Goal: Task Accomplishment & Management: Complete application form

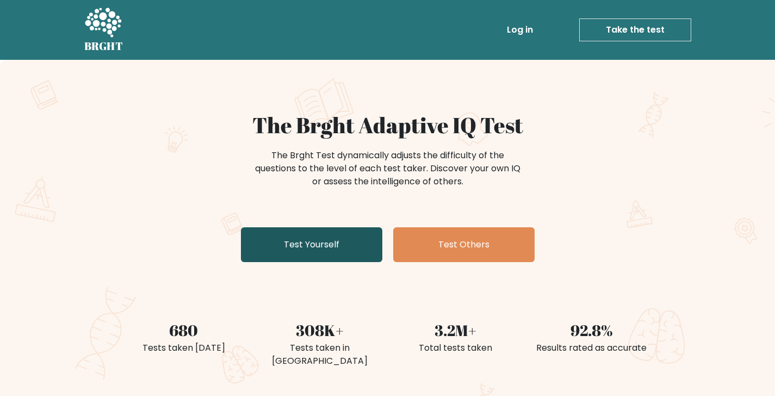
click at [354, 252] on link "Test Yourself" at bounding box center [311, 244] width 141 height 35
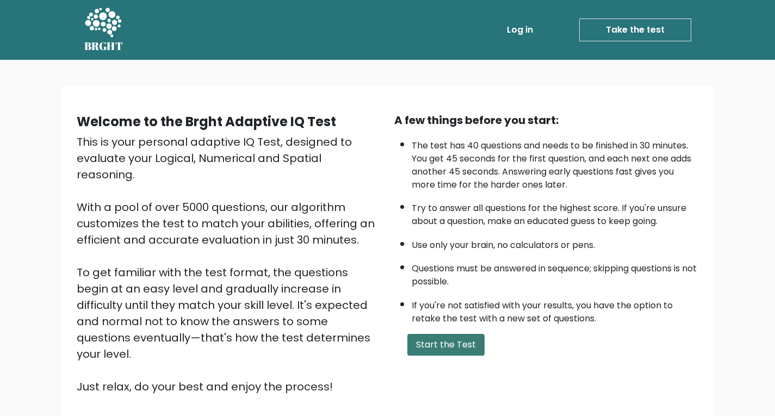
click at [455, 346] on button "Start the Test" at bounding box center [446, 345] width 77 height 22
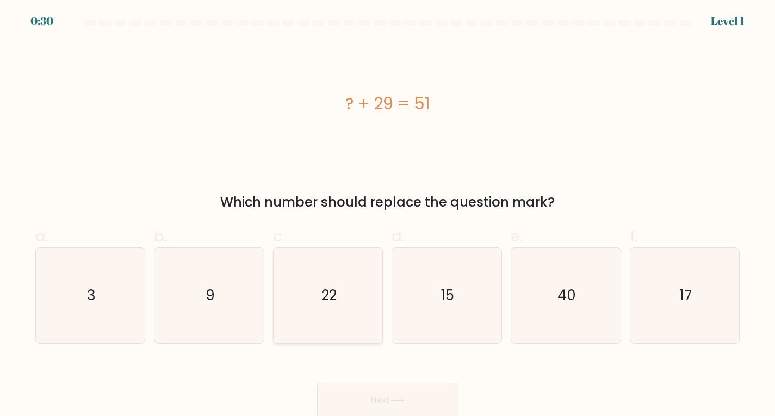
click at [330, 322] on icon "22" at bounding box center [328, 295] width 95 height 95
click at [388, 215] on input "c. 22" at bounding box center [388, 211] width 1 height 7
radio input "true"
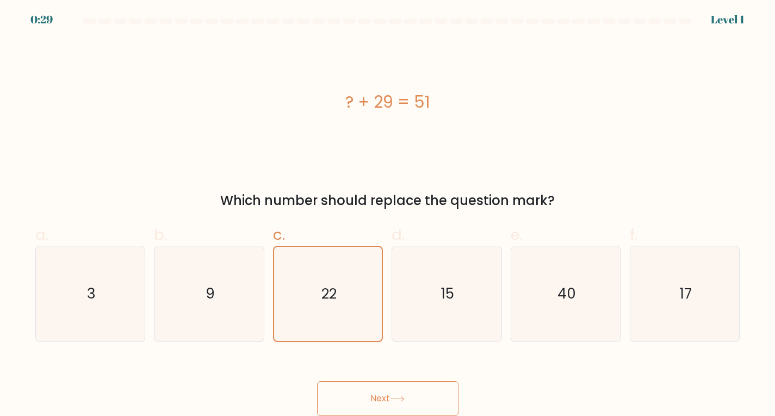
click at [414, 400] on button "Next" at bounding box center [387, 398] width 141 height 35
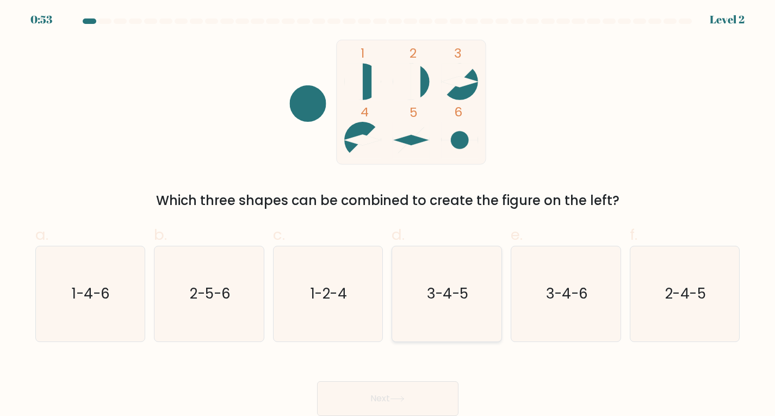
click at [478, 317] on icon "3-4-5" at bounding box center [446, 293] width 95 height 95
click at [388, 214] on input "d. 3-4-5" at bounding box center [388, 210] width 1 height 7
radio input "true"
click at [427, 398] on button "Next" at bounding box center [387, 398] width 141 height 35
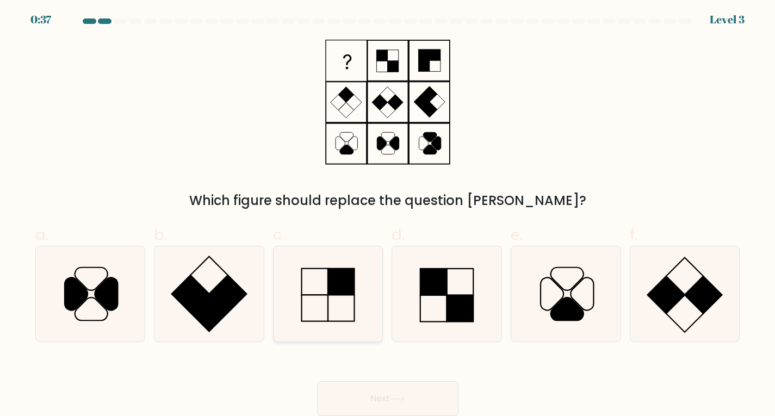
click at [344, 319] on icon at bounding box center [328, 293] width 95 height 95
click at [388, 214] on input "c." at bounding box center [388, 210] width 1 height 7
radio input "true"
click at [410, 388] on button "Next" at bounding box center [387, 398] width 141 height 35
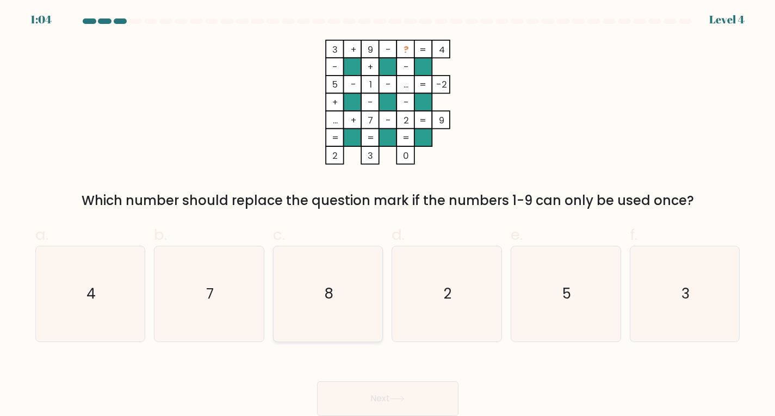
click at [328, 289] on text "8" at bounding box center [328, 294] width 9 height 20
click at [388, 214] on input "c. 8" at bounding box center [388, 210] width 1 height 7
radio input "true"
click at [422, 395] on button "Next" at bounding box center [387, 398] width 141 height 35
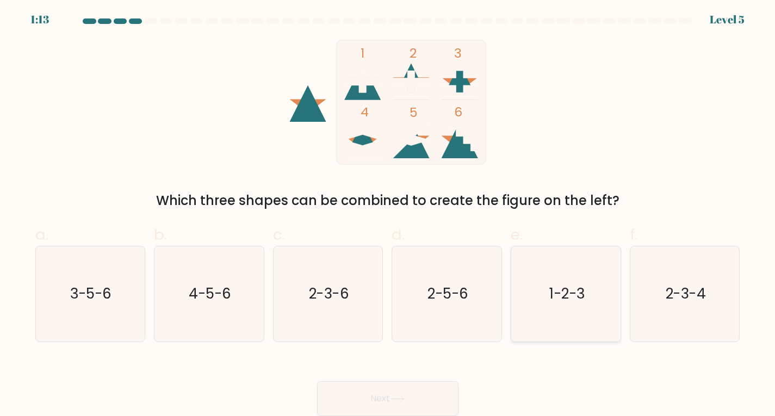
click at [559, 319] on icon "1-2-3" at bounding box center [566, 293] width 95 height 95
click at [388, 214] on input "e. 1-2-3" at bounding box center [388, 210] width 1 height 7
radio input "true"
click at [404, 395] on button "Next" at bounding box center [387, 398] width 141 height 35
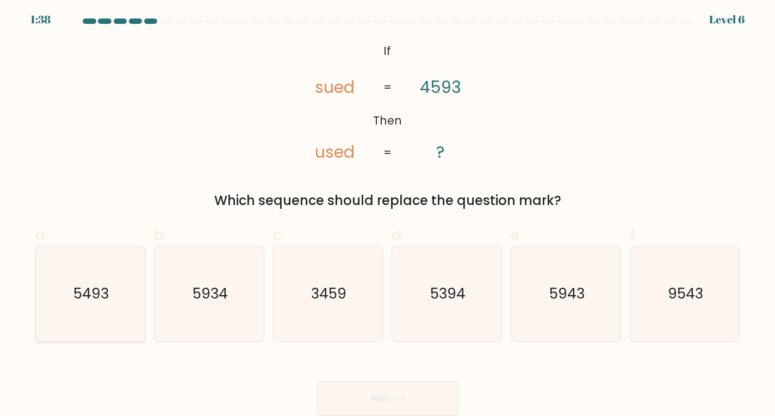
click at [121, 305] on icon "5493" at bounding box center [89, 293] width 95 height 95
click at [388, 214] on input "a. 5493" at bounding box center [388, 210] width 1 height 7
radio input "true"
click at [428, 386] on button "Next" at bounding box center [387, 398] width 141 height 35
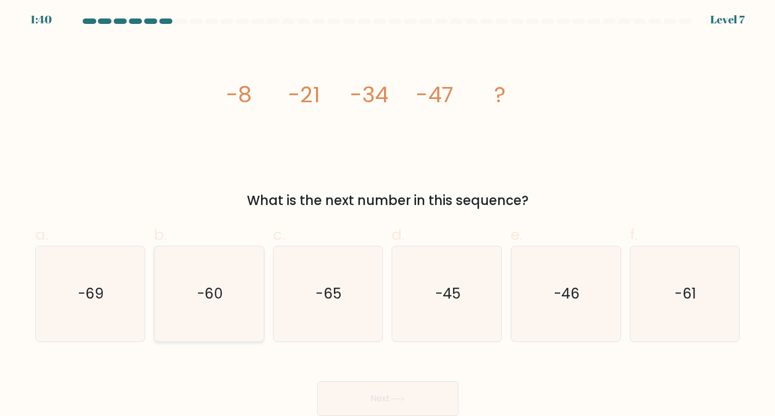
click at [202, 301] on text "-60" at bounding box center [210, 294] width 26 height 20
click at [388, 214] on input "b. -60" at bounding box center [388, 210] width 1 height 7
radio input "true"
click at [425, 391] on button "Next" at bounding box center [387, 398] width 141 height 35
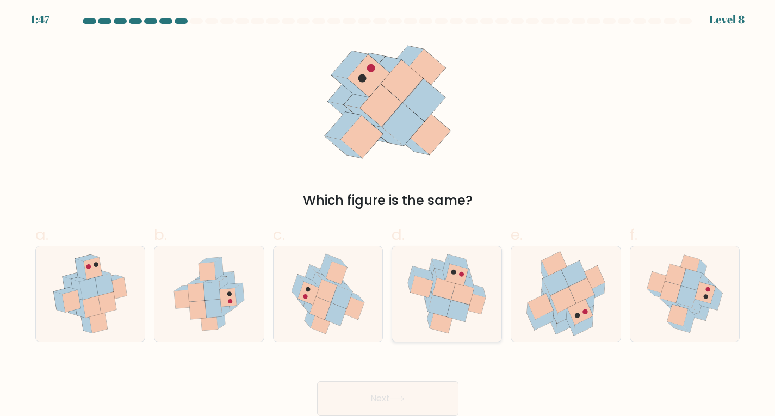
click at [444, 291] on icon at bounding box center [444, 289] width 23 height 22
click at [388, 214] on input "d." at bounding box center [388, 210] width 1 height 7
radio input "true"
click at [431, 400] on button "Next" at bounding box center [387, 398] width 141 height 35
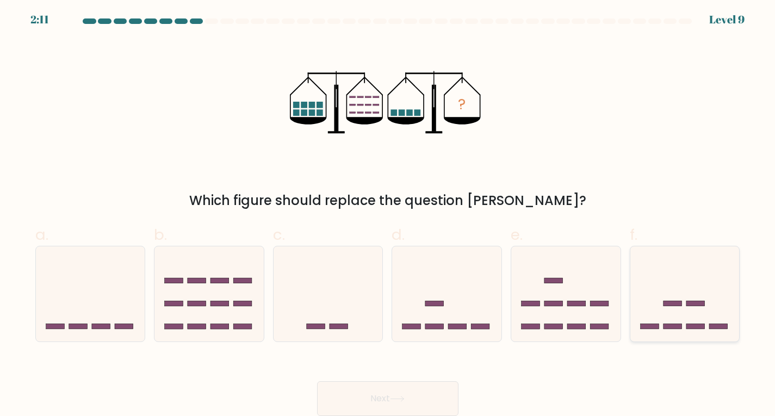
click at [655, 305] on icon at bounding box center [685, 294] width 109 height 90
click at [388, 214] on input "f." at bounding box center [388, 210] width 1 height 7
radio input "true"
click at [420, 387] on button "Next" at bounding box center [387, 398] width 141 height 35
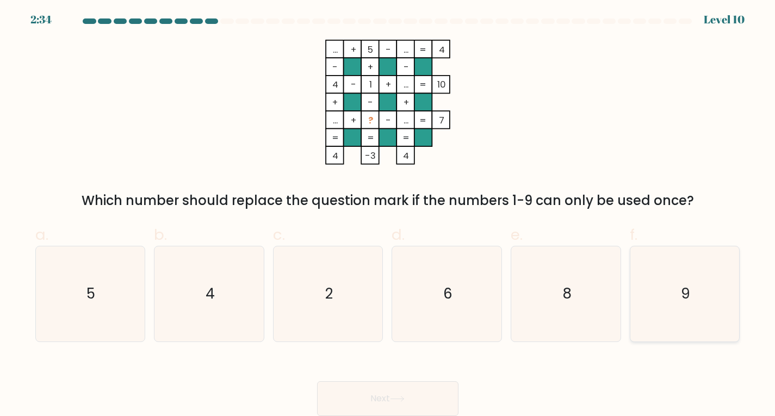
click at [676, 314] on icon "9" at bounding box center [685, 293] width 95 height 95
click at [388, 214] on input "f. 9" at bounding box center [388, 210] width 1 height 7
radio input "true"
click at [418, 400] on button "Next" at bounding box center [387, 398] width 141 height 35
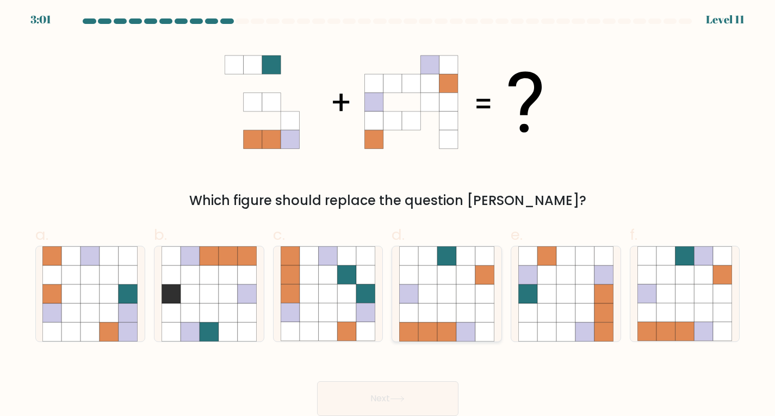
click at [473, 294] on icon at bounding box center [465, 294] width 19 height 19
click at [388, 214] on input "d." at bounding box center [388, 210] width 1 height 7
radio input "true"
click at [403, 395] on button "Next" at bounding box center [387, 398] width 141 height 35
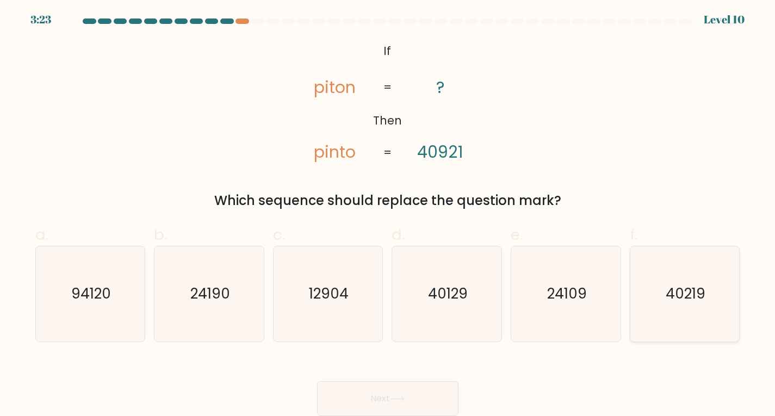
click at [687, 297] on text "40219" at bounding box center [686, 294] width 40 height 20
click at [388, 214] on input "f. 40219" at bounding box center [388, 210] width 1 height 7
radio input "true"
click at [428, 386] on button "Next" at bounding box center [387, 398] width 141 height 35
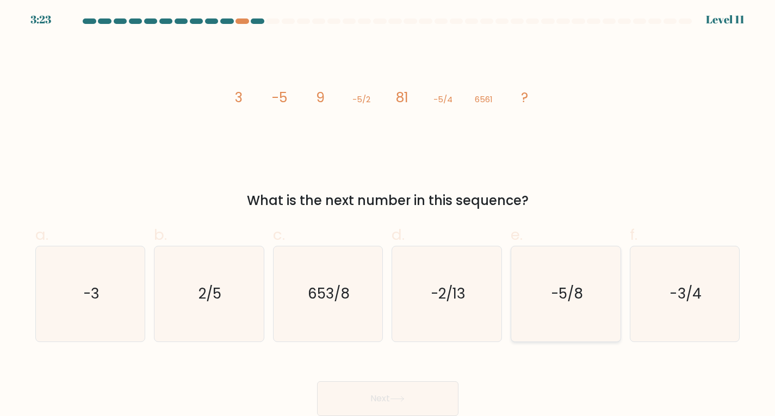
click at [589, 318] on icon "-5/8" at bounding box center [566, 293] width 95 height 95
click at [388, 214] on input "e. -5/8" at bounding box center [388, 210] width 1 height 7
radio input "true"
click at [411, 402] on button "Next" at bounding box center [387, 398] width 141 height 35
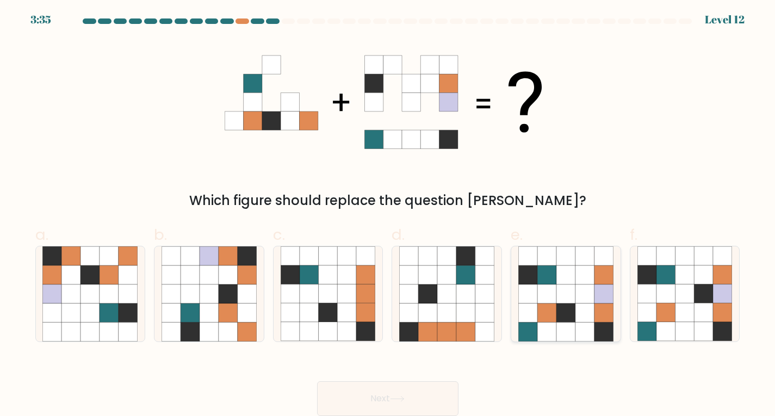
click at [535, 307] on icon at bounding box center [528, 313] width 19 height 19
click at [388, 214] on input "e." at bounding box center [388, 210] width 1 height 7
radio input "true"
click at [424, 393] on button "Next" at bounding box center [387, 398] width 141 height 35
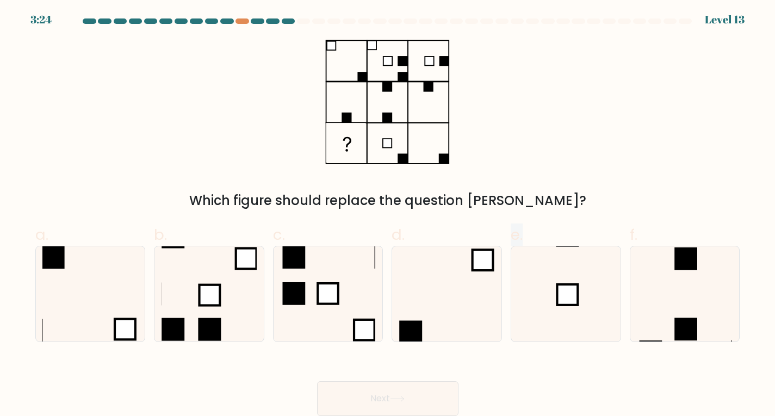
drag, startPoint x: 491, startPoint y: 276, endPoint x: 533, endPoint y: 211, distance: 77.1
click at [533, 211] on form at bounding box center [387, 217] width 775 height 398
click at [550, 207] on div "Which figure should replace the question mark?" at bounding box center [388, 201] width 692 height 20
click at [548, 304] on icon at bounding box center [566, 293] width 95 height 95
click at [388, 214] on input "e." at bounding box center [388, 210] width 1 height 7
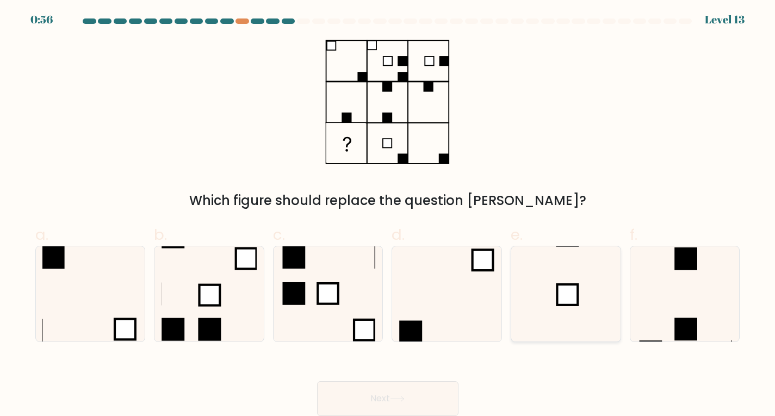
radio input "true"
click at [367, 406] on button "Next" at bounding box center [387, 398] width 141 height 35
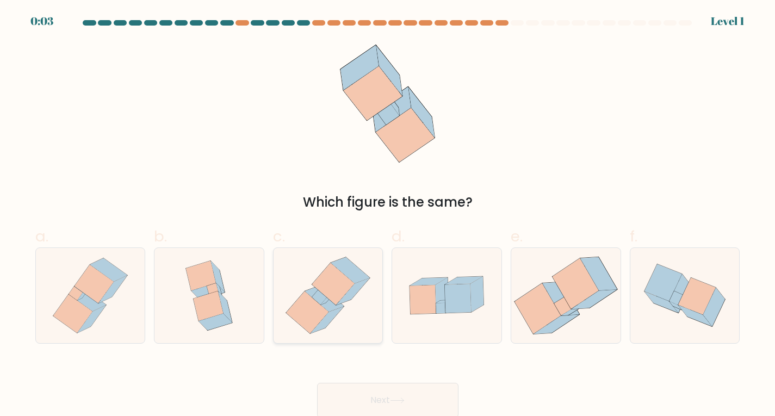
click at [348, 308] on icon at bounding box center [328, 295] width 92 height 95
click at [388, 215] on input "c." at bounding box center [388, 211] width 1 height 7
radio input "true"
click at [426, 384] on button "Next" at bounding box center [387, 400] width 141 height 35
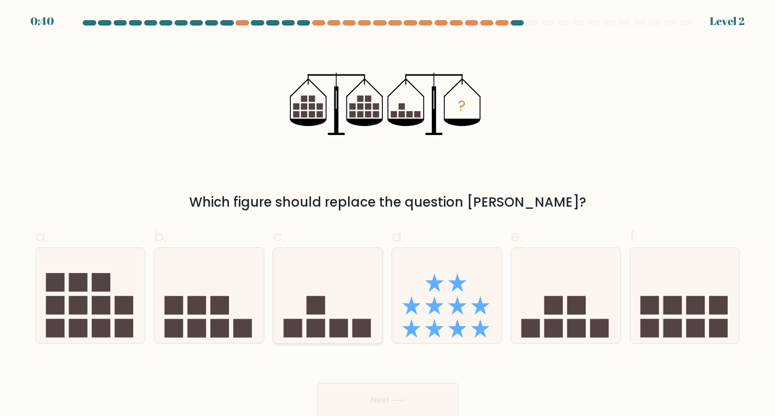
click at [315, 319] on icon at bounding box center [328, 295] width 109 height 90
click at [388, 215] on input "c." at bounding box center [388, 211] width 1 height 7
radio input "true"
click at [372, 390] on button "Next" at bounding box center [387, 400] width 141 height 35
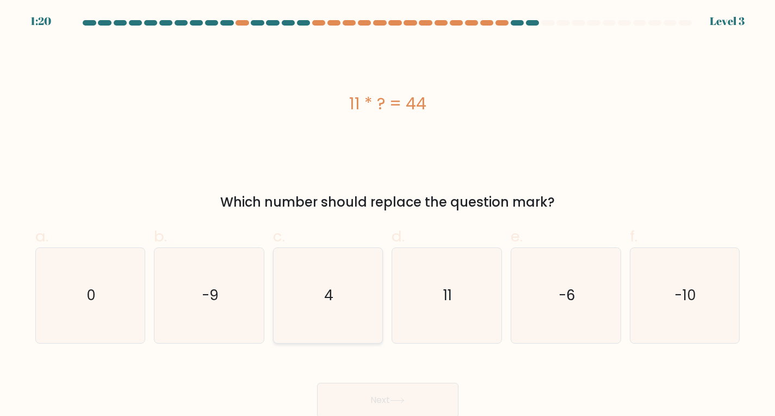
click at [288, 289] on icon "4" at bounding box center [328, 295] width 95 height 95
click at [388, 215] on input "c. 4" at bounding box center [388, 211] width 1 height 7
radio input "true"
click at [381, 404] on button "Next" at bounding box center [387, 400] width 141 height 35
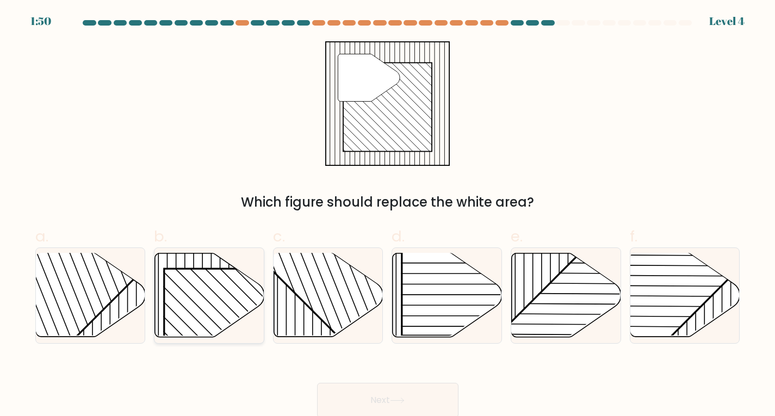
click at [226, 324] on rect at bounding box center [242, 347] width 157 height 157
click at [388, 215] on input "b." at bounding box center [388, 211] width 1 height 7
radio input "true"
click at [340, 388] on button "Next" at bounding box center [387, 400] width 141 height 35
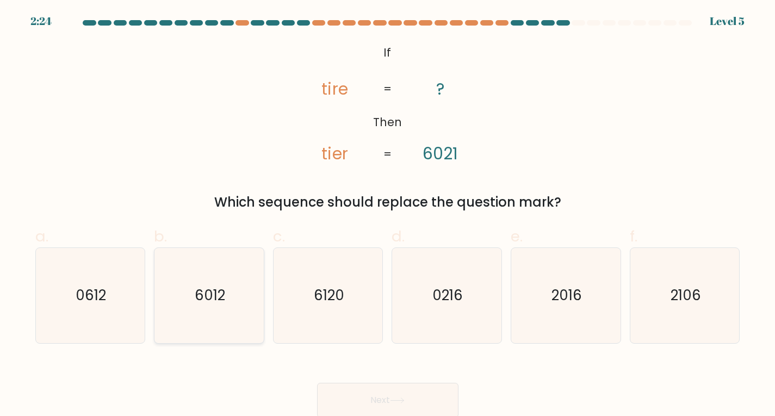
click at [220, 328] on icon "6012" at bounding box center [209, 295] width 95 height 95
click at [388, 215] on input "b. 6012" at bounding box center [388, 211] width 1 height 7
radio input "true"
click at [389, 406] on button "Next" at bounding box center [387, 400] width 141 height 35
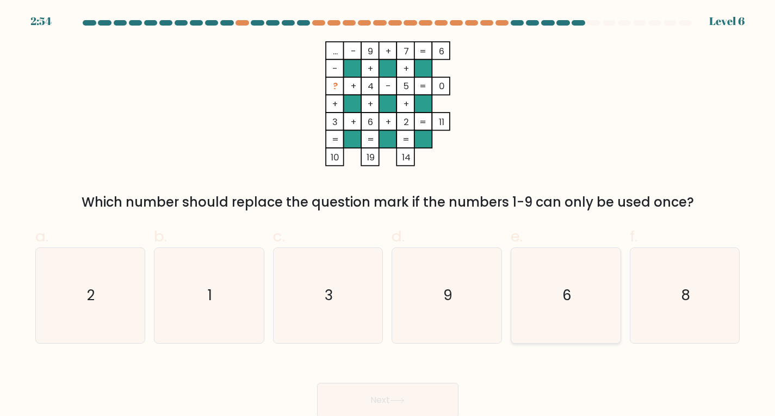
click at [555, 299] on icon "6" at bounding box center [566, 295] width 95 height 95
click at [388, 215] on input "e. 6" at bounding box center [388, 211] width 1 height 7
radio input "true"
click at [227, 282] on icon "1" at bounding box center [209, 295] width 95 height 95
click at [388, 215] on input "b. 1" at bounding box center [388, 211] width 1 height 7
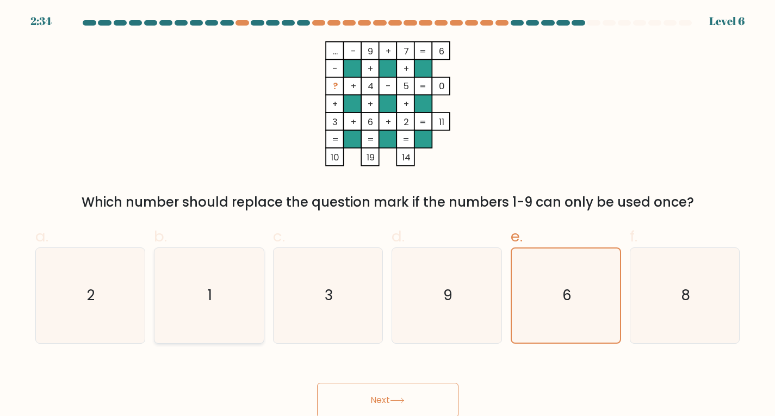
radio input "true"
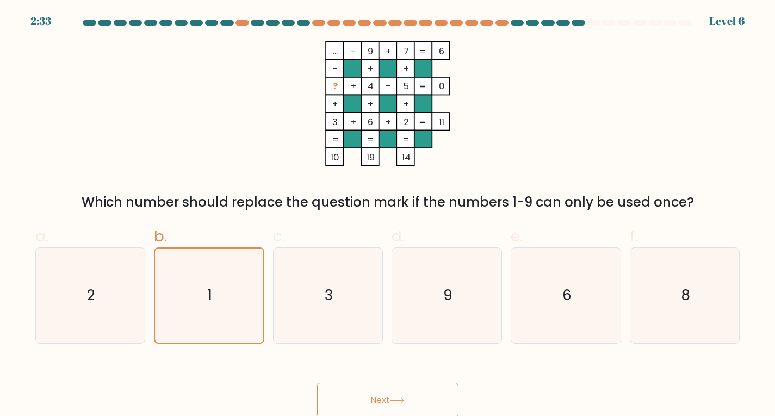
click at [403, 404] on icon at bounding box center [397, 401] width 15 height 6
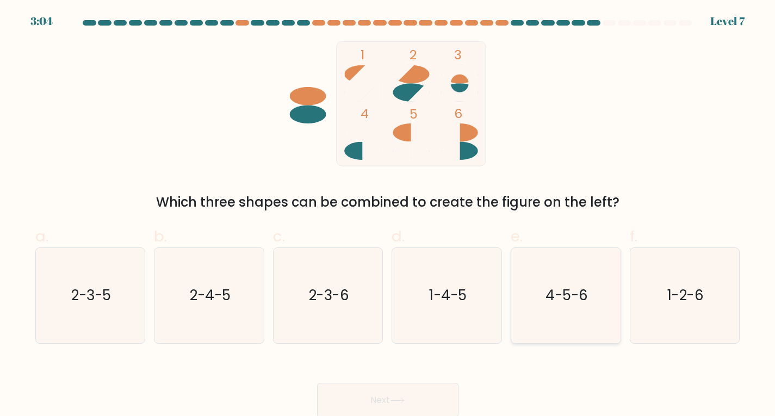
click at [566, 305] on text "4-5-6" at bounding box center [567, 296] width 42 height 20
click at [388, 215] on input "e. 4-5-6" at bounding box center [388, 211] width 1 height 7
radio input "true"
click at [398, 399] on icon at bounding box center [397, 401] width 15 height 6
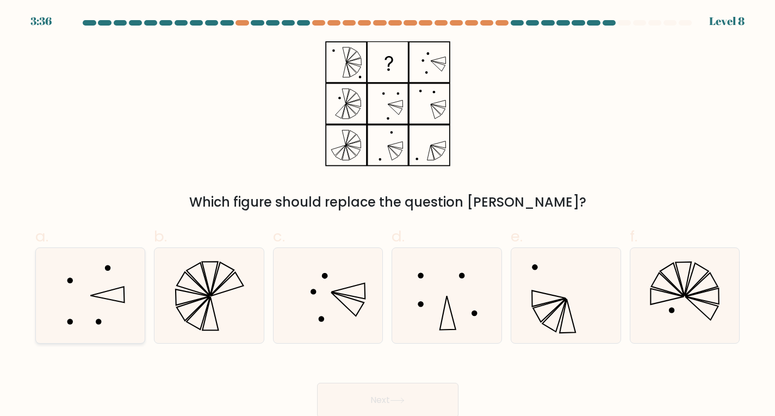
click at [97, 313] on icon at bounding box center [89, 295] width 95 height 95
click at [388, 215] on input "a." at bounding box center [388, 211] width 1 height 7
radio input "true"
click at [362, 391] on button "Next" at bounding box center [387, 400] width 141 height 35
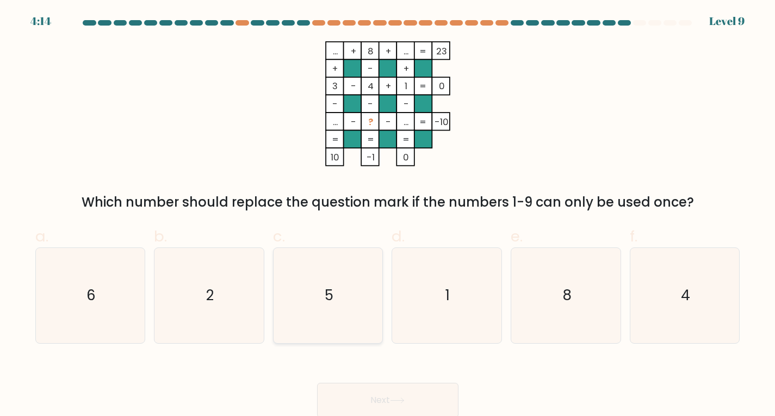
click at [357, 316] on icon "5" at bounding box center [328, 295] width 95 height 95
click at [388, 215] on input "c. 5" at bounding box center [388, 211] width 1 height 7
radio input "true"
click at [413, 391] on button "Next" at bounding box center [387, 400] width 141 height 35
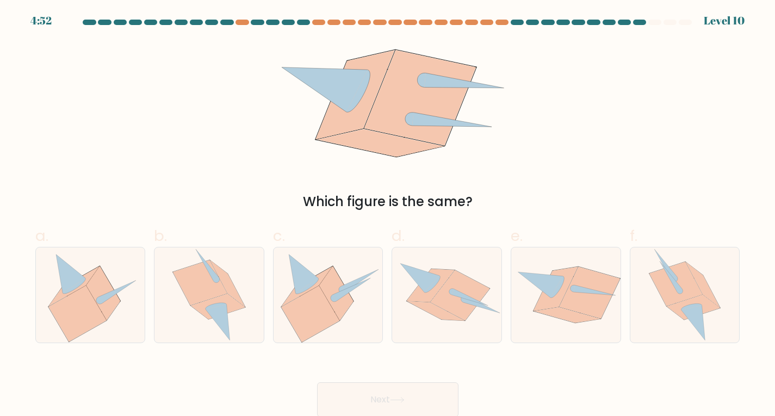
scroll to position [2, 0]
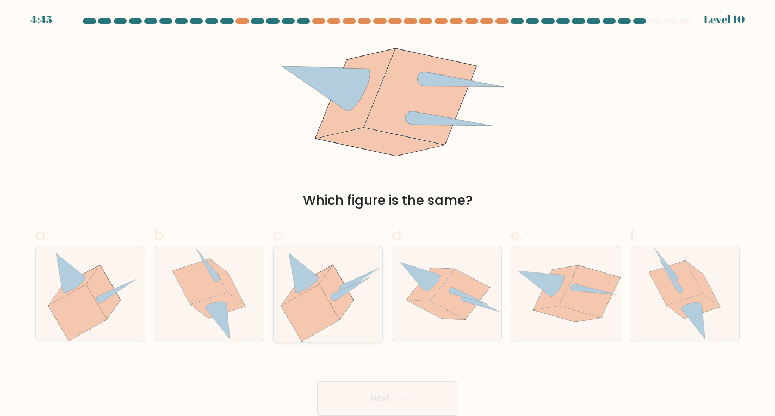
click at [352, 325] on icon at bounding box center [328, 293] width 104 height 95
click at [388, 214] on input "c." at bounding box center [388, 210] width 1 height 7
radio input "true"
click at [424, 392] on button "Next" at bounding box center [387, 398] width 141 height 35
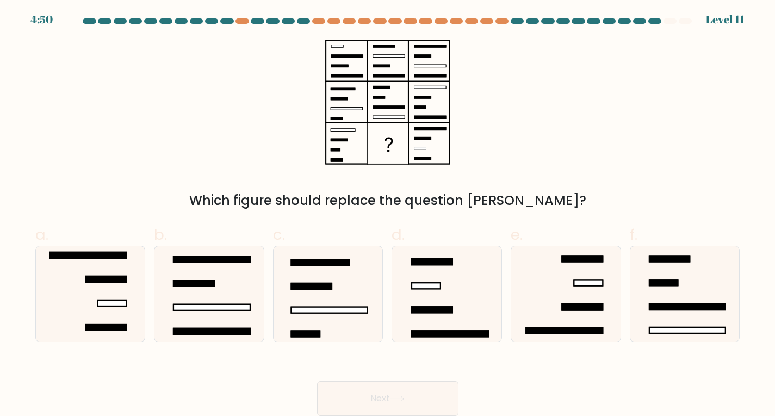
drag, startPoint x: 658, startPoint y: 20, endPoint x: 550, endPoint y: 23, distance: 108.3
click at [539, 19] on at bounding box center [388, 20] width 612 height 5
click at [460, 281] on icon at bounding box center [446, 293] width 95 height 95
click at [388, 214] on input "d." at bounding box center [388, 210] width 1 height 7
radio input "true"
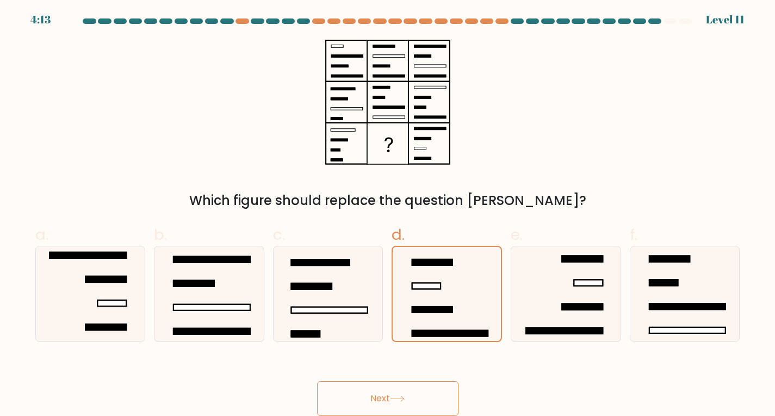
click at [428, 396] on button "Next" at bounding box center [387, 398] width 141 height 35
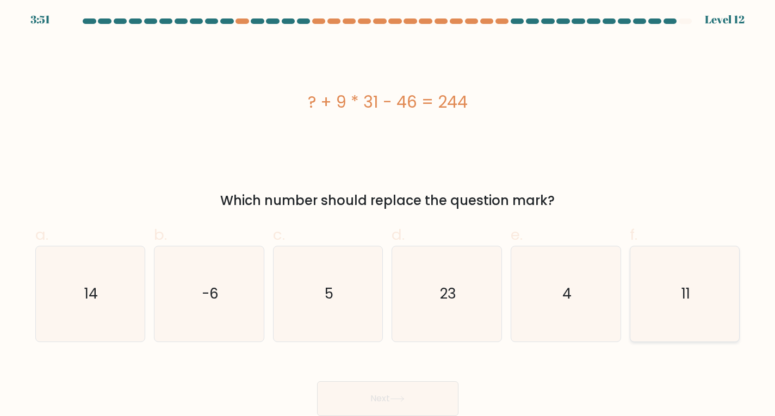
click at [690, 303] on text "11" at bounding box center [686, 294] width 9 height 20
click at [388, 214] on input "f. 11" at bounding box center [388, 210] width 1 height 7
radio input "true"
click at [363, 400] on button "Next" at bounding box center [387, 398] width 141 height 35
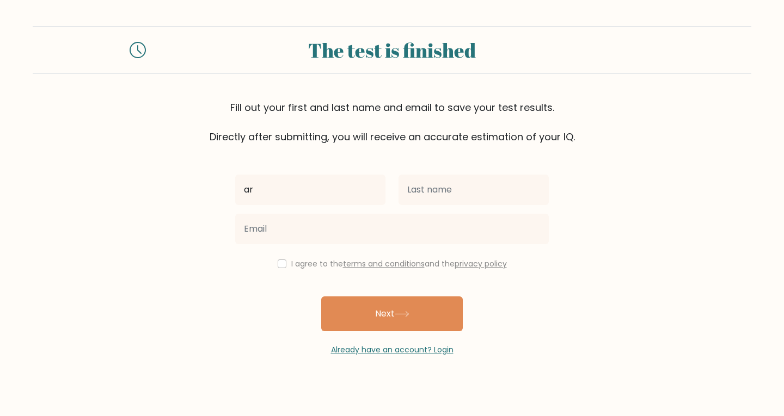
type input "a"
type input "e"
type input "r"
type input "e"
type input "r"
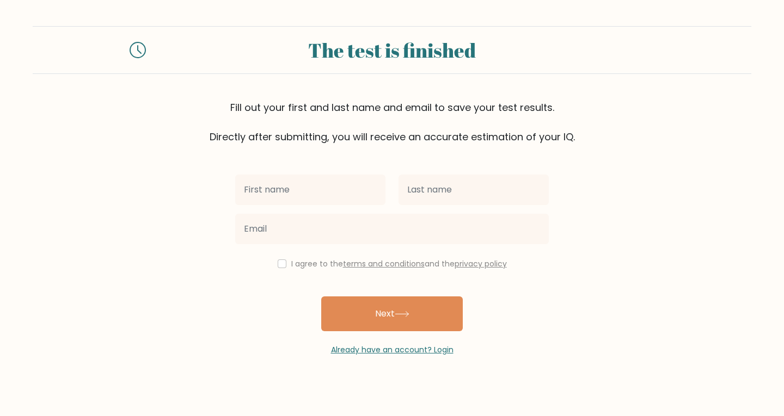
type input "r"
type input "e"
type input "r"
type input "raksha"
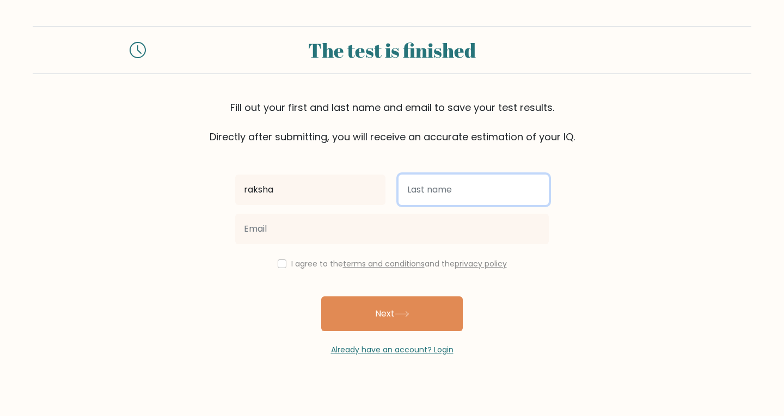
click at [458, 203] on input "text" at bounding box center [473, 190] width 150 height 30
type input "t"
type input "[PERSON_NAME]"
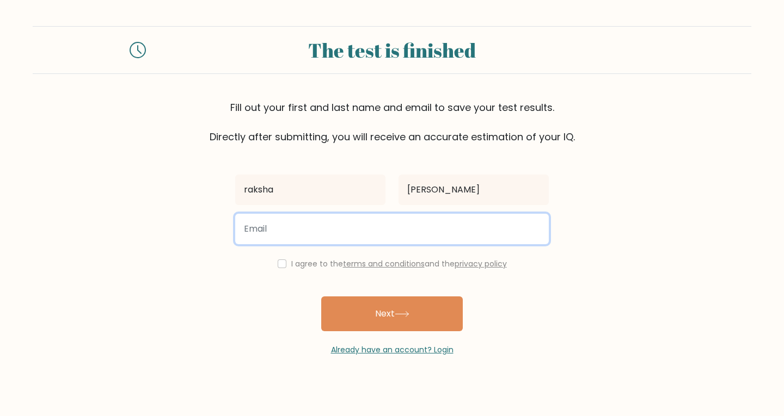
click at [305, 222] on input "email" at bounding box center [391, 229] width 313 height 30
type input "mranil.vishwakarma@gamil.com"
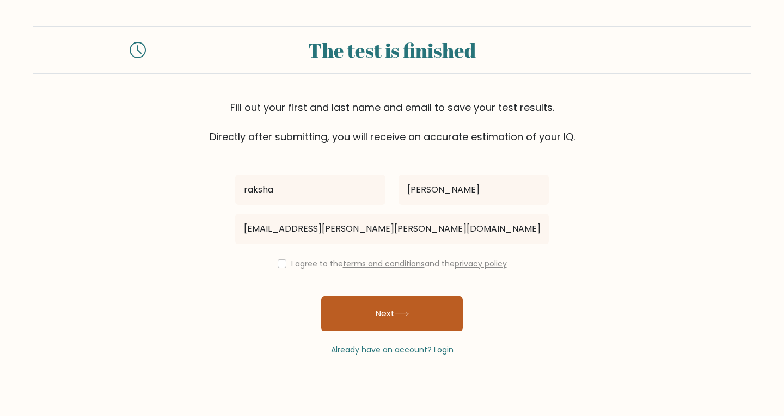
click at [388, 323] on button "Next" at bounding box center [391, 314] width 141 height 35
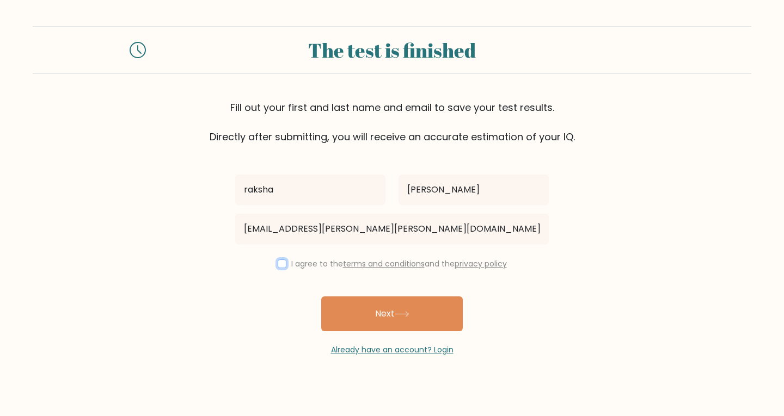
drag, startPoint x: 277, startPoint y: 261, endPoint x: 316, endPoint y: 297, distance: 52.7
click at [279, 262] on input "checkbox" at bounding box center [281, 264] width 9 height 9
checkbox input "true"
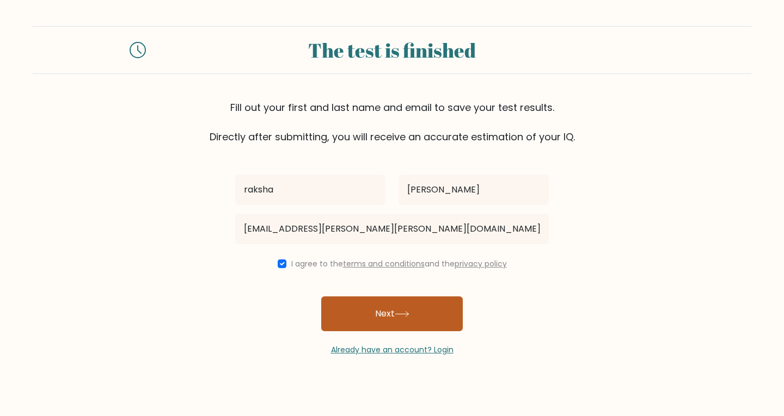
click at [374, 325] on button "Next" at bounding box center [391, 314] width 141 height 35
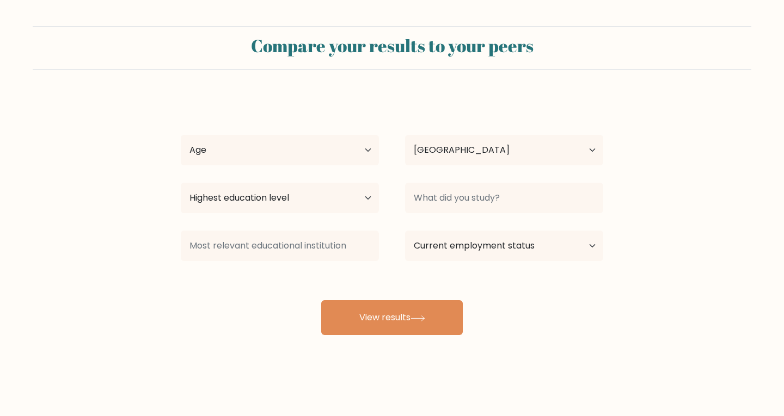
select select "IN"
click at [335, 156] on select "Age Under [DEMOGRAPHIC_DATA] [DEMOGRAPHIC_DATA] [DEMOGRAPHIC_DATA] [DEMOGRAPHIC…" at bounding box center [280, 150] width 198 height 30
select select "min_18"
click at [181, 135] on select "Age Under [DEMOGRAPHIC_DATA] [DEMOGRAPHIC_DATA] [DEMOGRAPHIC_DATA] [DEMOGRAPHIC…" at bounding box center [280, 150] width 198 height 30
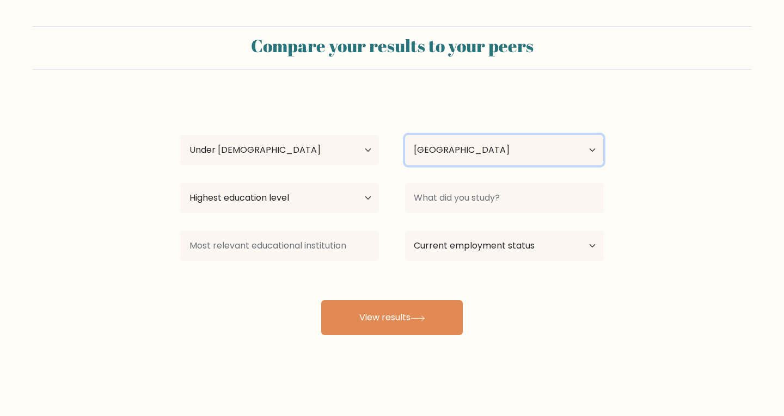
drag, startPoint x: 430, startPoint y: 139, endPoint x: 430, endPoint y: 156, distance: 16.9
click at [430, 139] on select "Country [GEOGRAPHIC_DATA] [GEOGRAPHIC_DATA] [GEOGRAPHIC_DATA] [US_STATE] [GEOGR…" at bounding box center [504, 150] width 198 height 30
click at [405, 135] on select "Country [GEOGRAPHIC_DATA] [GEOGRAPHIC_DATA] [GEOGRAPHIC_DATA] [US_STATE] [GEOGR…" at bounding box center [504, 150] width 198 height 30
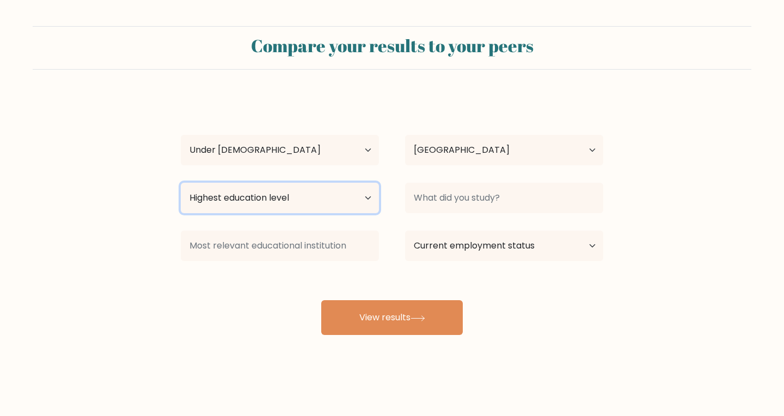
click at [344, 208] on select "Highest education level No schooling Primary Lower Secondary Upper Secondary Oc…" at bounding box center [280, 198] width 198 height 30
select select "upper_secondary"
click at [181, 183] on select "Highest education level No schooling Primary Lower Secondary Upper Secondary Oc…" at bounding box center [280, 198] width 198 height 30
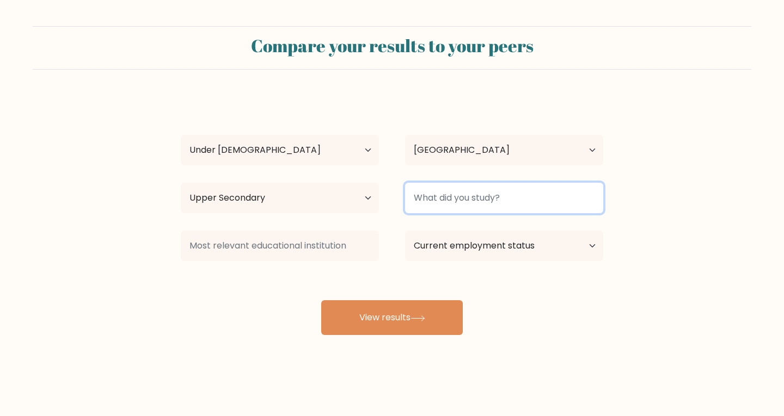
click at [461, 197] on input at bounding box center [504, 198] width 198 height 30
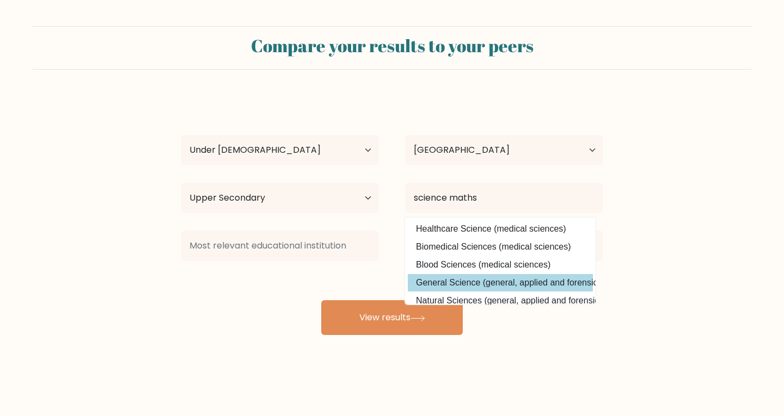
click at [479, 280] on option "General Science (general, applied and forensic sciences)" at bounding box center [500, 282] width 185 height 17
type input "General Science"
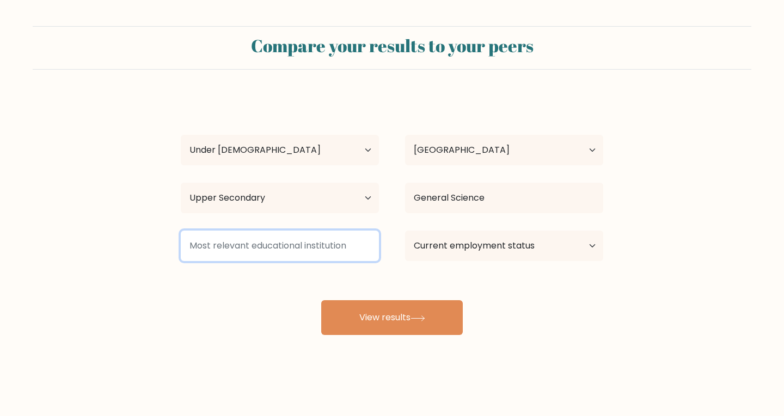
click at [344, 244] on input at bounding box center [280, 246] width 198 height 30
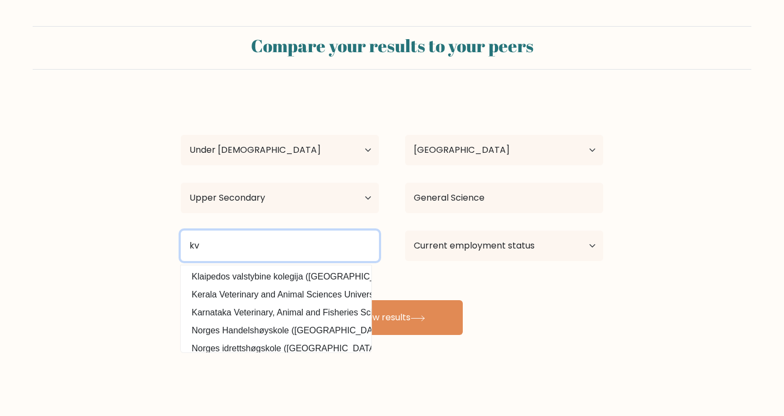
type input "k"
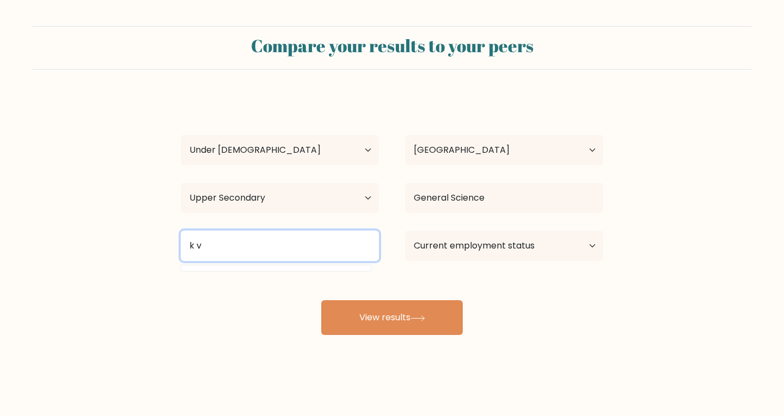
type input "k v"
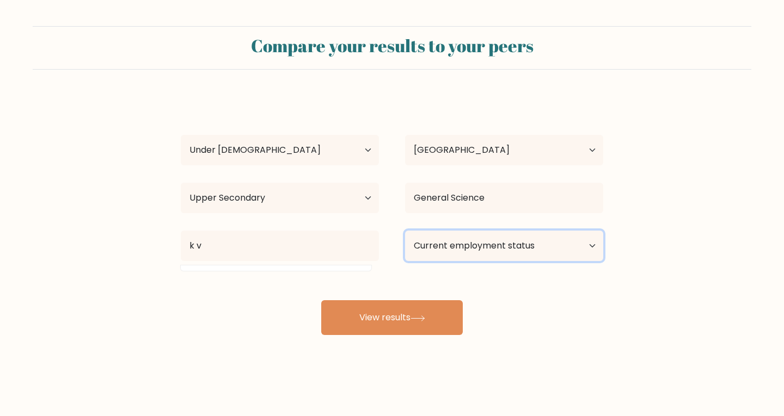
click at [517, 252] on select "Current employment status Employed Student Retired Other / prefer not to answer" at bounding box center [504, 246] width 198 height 30
select select "student"
click at [405, 231] on select "Current employment status Employed Student Retired Other / prefer not to answer" at bounding box center [504, 246] width 198 height 30
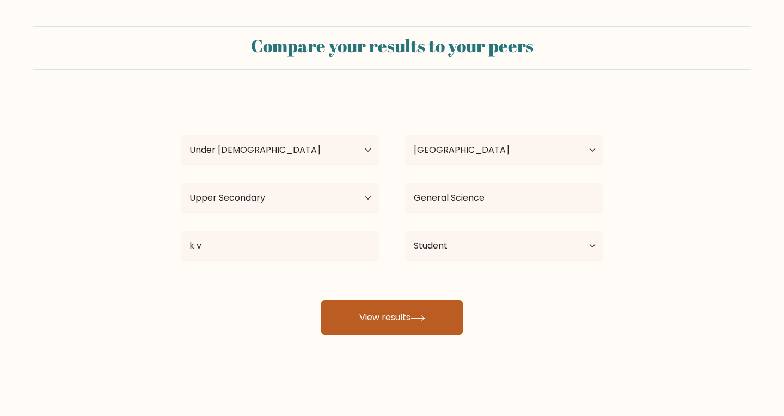
click at [449, 327] on button "View results" at bounding box center [391, 317] width 141 height 35
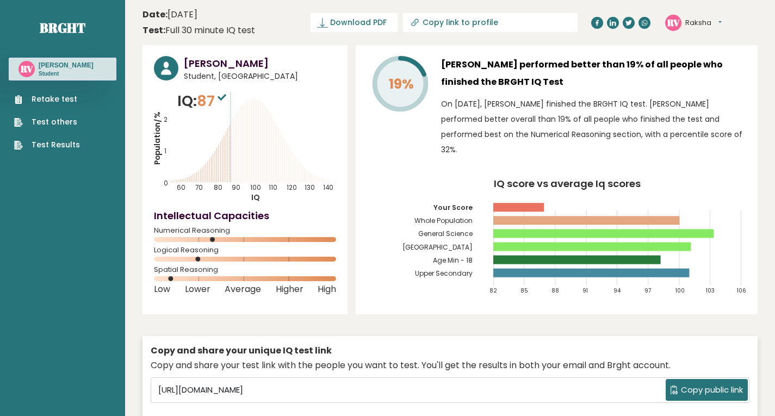
scroll to position [54, 0]
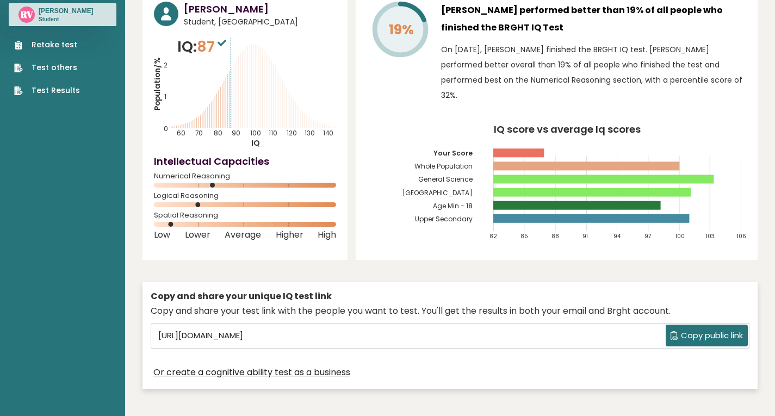
click at [216, 48] on span "87" at bounding box center [213, 46] width 32 height 20
click at [222, 44] on icon at bounding box center [222, 43] width 9 height 7
click at [254, 45] on icon "Population/% IQ 0 1 2 60 70 80 90 100 110 120 130 140" at bounding box center [245, 92] width 182 height 113
drag, startPoint x: 232, startPoint y: 38, endPoint x: 244, endPoint y: 42, distance: 12.9
click at [244, 42] on div "IQ: 87 Population/% IQ 0 1 2 60 70 80 90 100 110 120 130 140" at bounding box center [245, 92] width 182 height 113
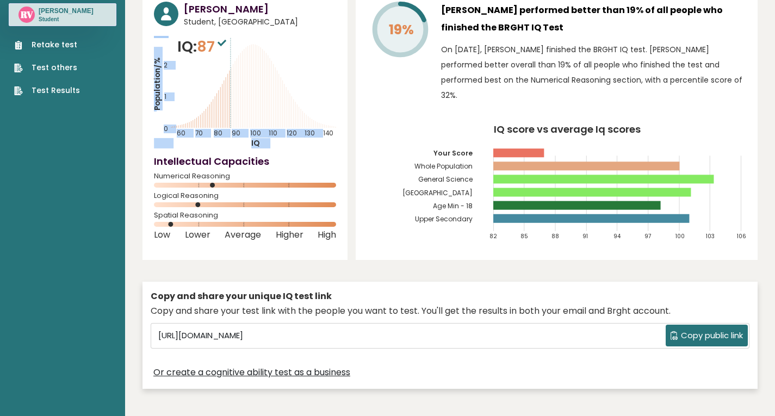
click at [242, 42] on icon "Population/% IQ 0 1 2 60 70 80 90 100 110 120 130 140" at bounding box center [245, 92] width 182 height 113
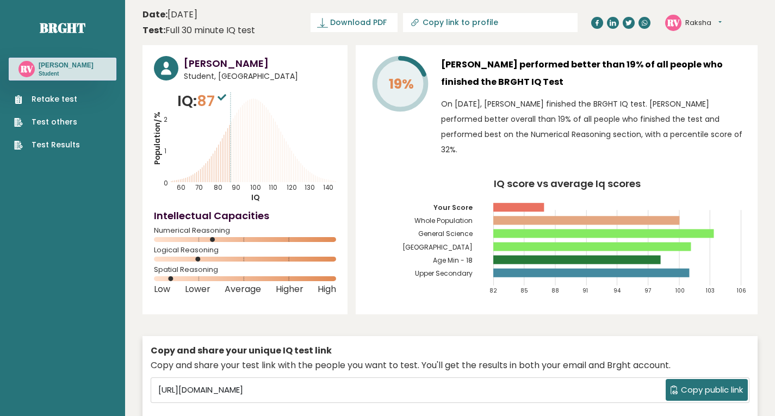
scroll to position [54, 0]
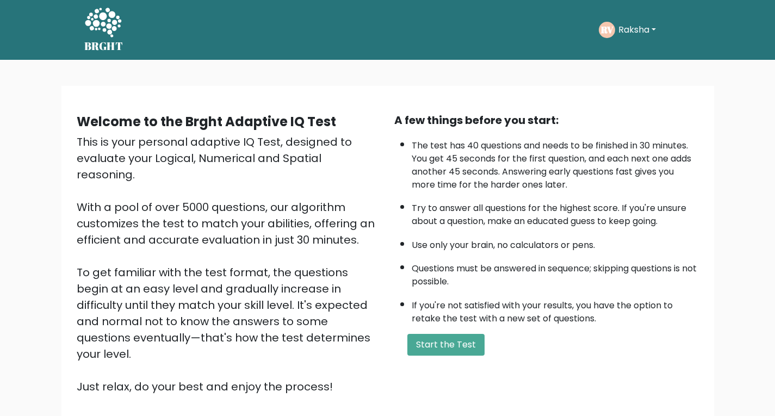
click at [460, 359] on div "A few things before you start: The test has 40 questions and needs to be finish…" at bounding box center [547, 253] width 318 height 283
click at [460, 353] on button "Start the Test" at bounding box center [446, 345] width 77 height 22
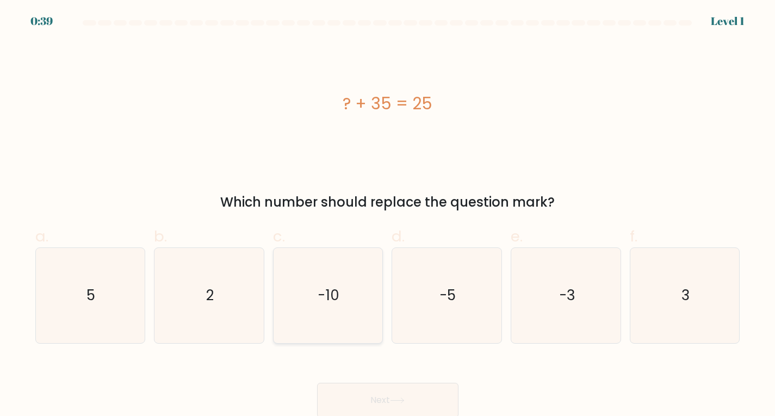
click at [357, 320] on icon "-10" at bounding box center [328, 295] width 95 height 95
click at [388, 215] on input "c. -10" at bounding box center [388, 211] width 1 height 7
radio input "true"
click at [405, 399] on icon at bounding box center [397, 401] width 15 height 6
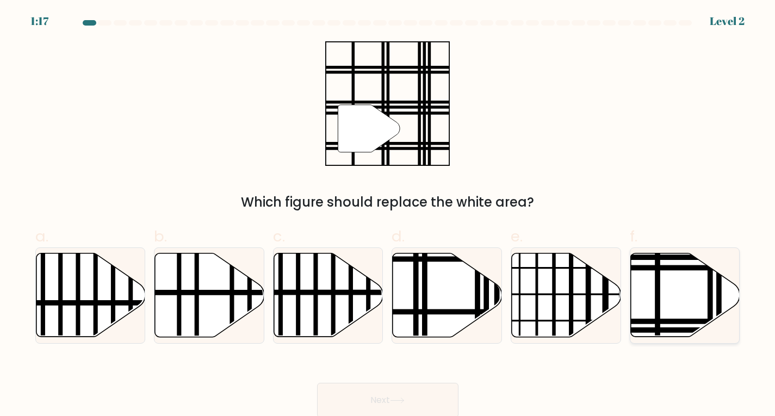
drag, startPoint x: 674, startPoint y: 304, endPoint x: 646, endPoint y: 318, distance: 31.4
click at [668, 305] on icon at bounding box center [685, 295] width 109 height 84
click at [388, 215] on input "f." at bounding box center [388, 211] width 1 height 7
radio input "true"
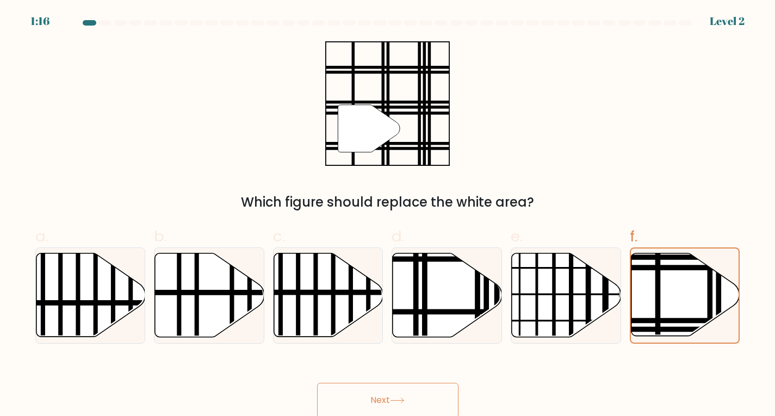
click at [417, 400] on button "Next" at bounding box center [387, 400] width 141 height 35
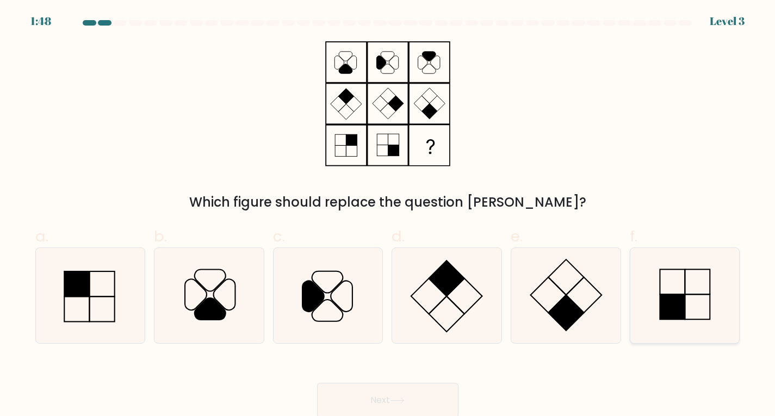
click at [652, 304] on icon at bounding box center [685, 295] width 95 height 95
click at [388, 215] on input "f." at bounding box center [388, 211] width 1 height 7
radio input "true"
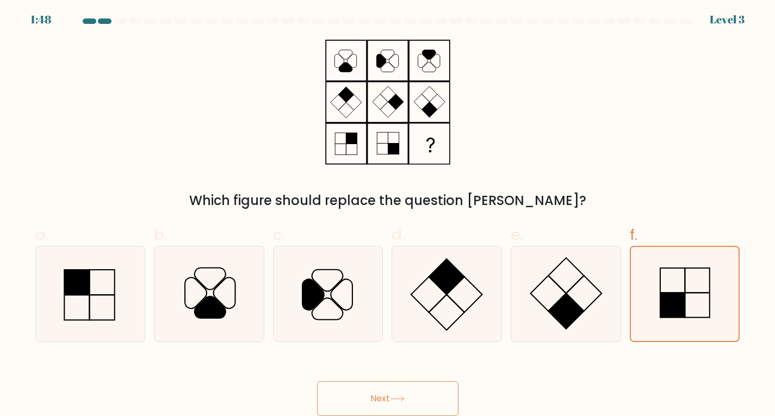
click at [404, 392] on button "Next" at bounding box center [387, 398] width 141 height 35
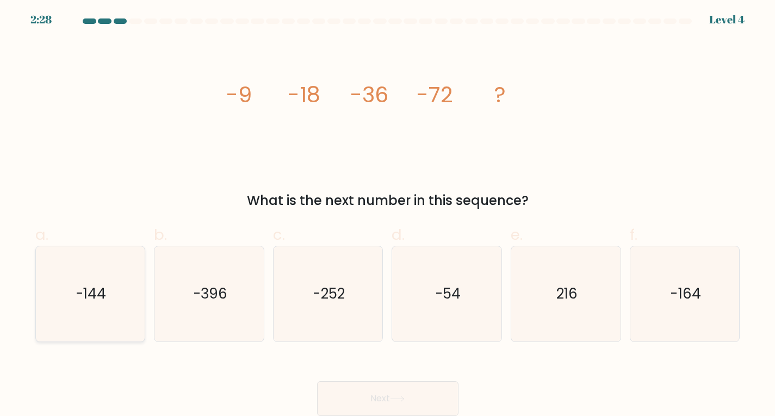
click at [90, 297] on text "-144" at bounding box center [91, 294] width 30 height 20
click at [388, 214] on input "a. -144" at bounding box center [388, 210] width 1 height 7
radio input "true"
click at [428, 382] on button "Next" at bounding box center [387, 398] width 141 height 35
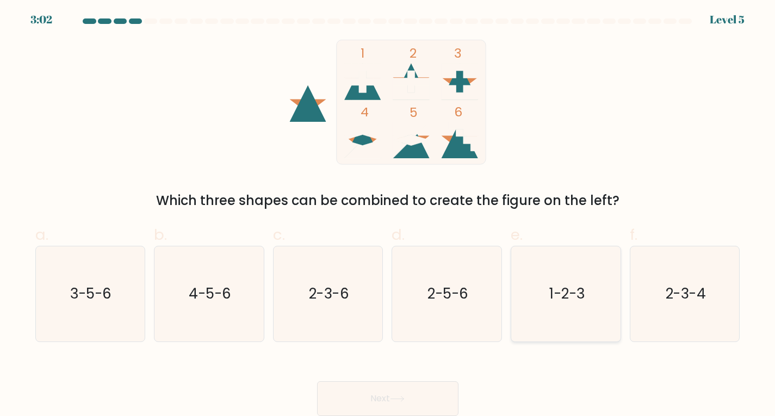
click at [575, 310] on icon "1-2-3" at bounding box center [566, 293] width 95 height 95
click at [388, 214] on input "e. 1-2-3" at bounding box center [388, 210] width 1 height 7
radio input "true"
click at [405, 401] on icon at bounding box center [397, 399] width 15 height 6
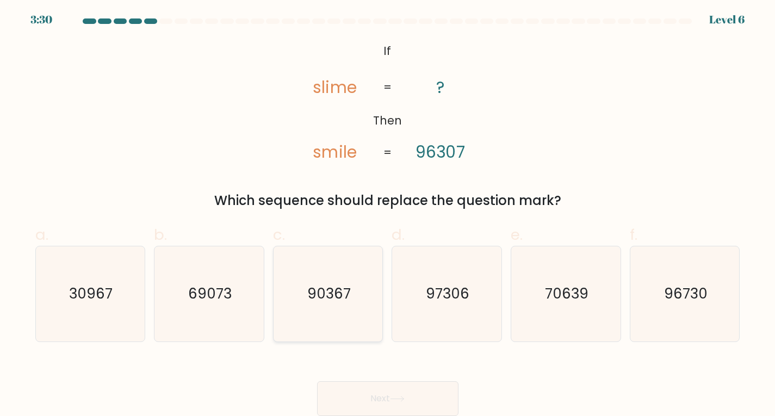
click at [341, 329] on icon "90367" at bounding box center [328, 293] width 95 height 95
click at [388, 214] on input "c. 90367" at bounding box center [388, 210] width 1 height 7
radio input "true"
click at [392, 399] on button "Next" at bounding box center [387, 398] width 141 height 35
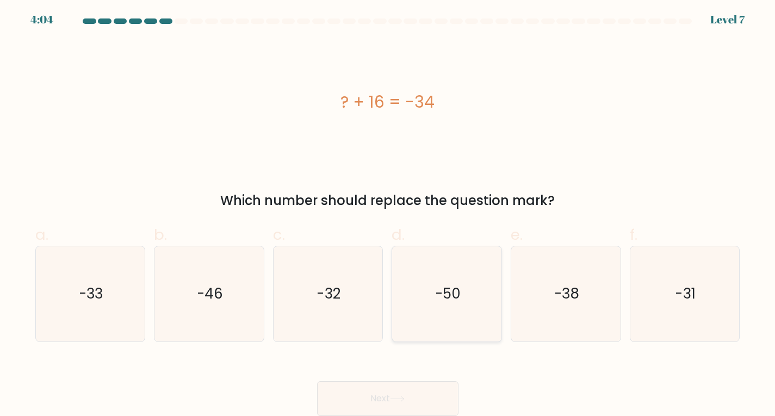
click at [455, 310] on icon "-50" at bounding box center [446, 293] width 95 height 95
click at [388, 214] on input "d. -50" at bounding box center [388, 210] width 1 height 7
radio input "true"
click at [422, 395] on button "Next" at bounding box center [387, 398] width 141 height 35
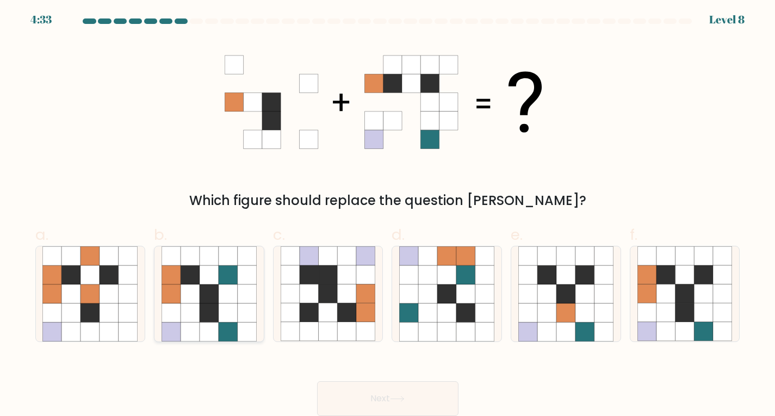
click at [207, 302] on icon at bounding box center [209, 294] width 19 height 19
click at [388, 214] on input "b." at bounding box center [388, 210] width 1 height 7
radio input "true"
click at [527, 333] on icon at bounding box center [528, 331] width 19 height 19
click at [388, 214] on input "e." at bounding box center [388, 210] width 1 height 7
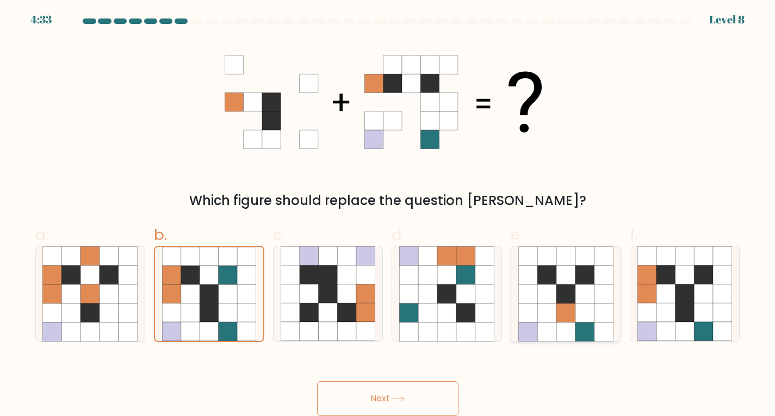
radio input "true"
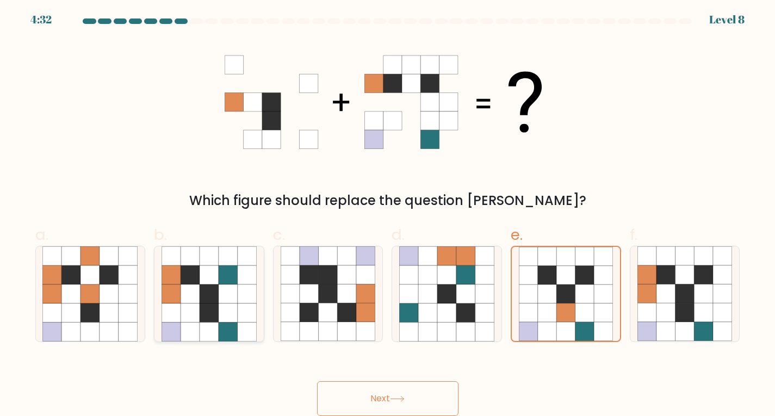
click at [194, 301] on icon at bounding box center [190, 294] width 19 height 19
click at [388, 214] on input "b." at bounding box center [388, 210] width 1 height 7
radio input "true"
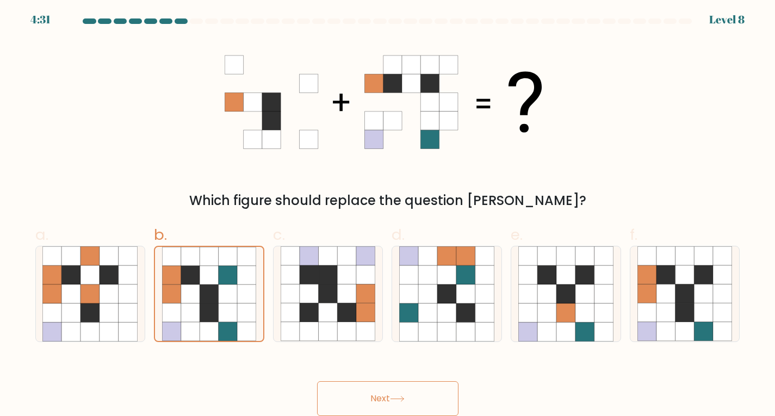
click at [372, 391] on button "Next" at bounding box center [387, 398] width 141 height 35
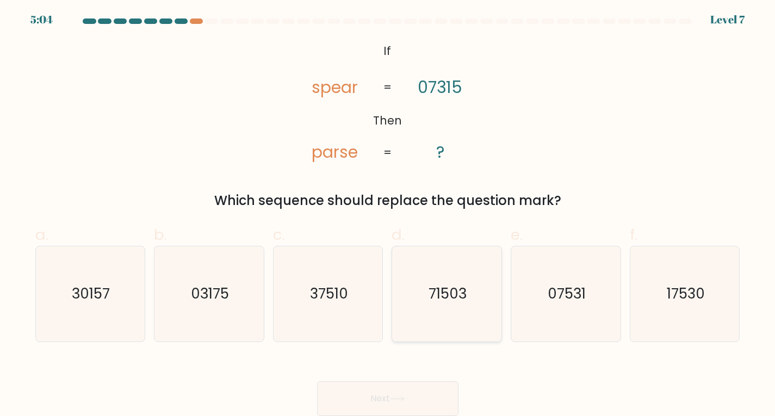
click at [473, 300] on icon "71503" at bounding box center [446, 293] width 95 height 95
click at [388, 214] on input "d. 71503" at bounding box center [388, 210] width 1 height 7
radio input "true"
click at [417, 386] on button "Next" at bounding box center [387, 398] width 141 height 35
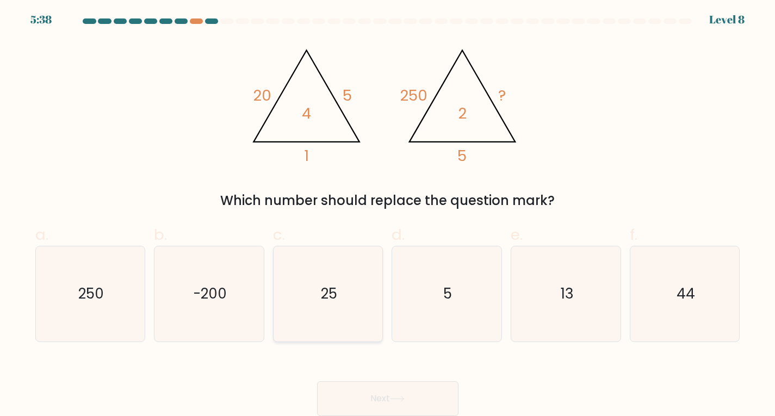
click at [330, 307] on icon "25" at bounding box center [328, 293] width 95 height 95
click at [388, 214] on input "c. 25" at bounding box center [388, 210] width 1 height 7
radio input "true"
click at [419, 402] on button "Next" at bounding box center [387, 398] width 141 height 35
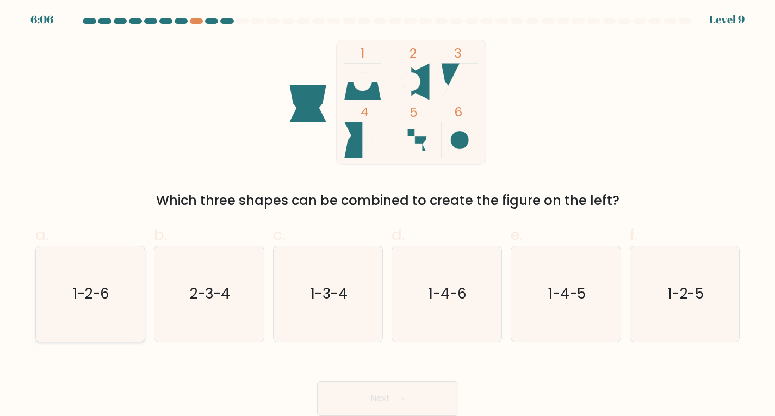
click at [88, 326] on icon "1-2-6" at bounding box center [89, 293] width 95 height 95
click at [388, 214] on input "a. 1-2-6" at bounding box center [388, 210] width 1 height 7
radio input "true"
click at [365, 398] on button "Next" at bounding box center [387, 398] width 141 height 35
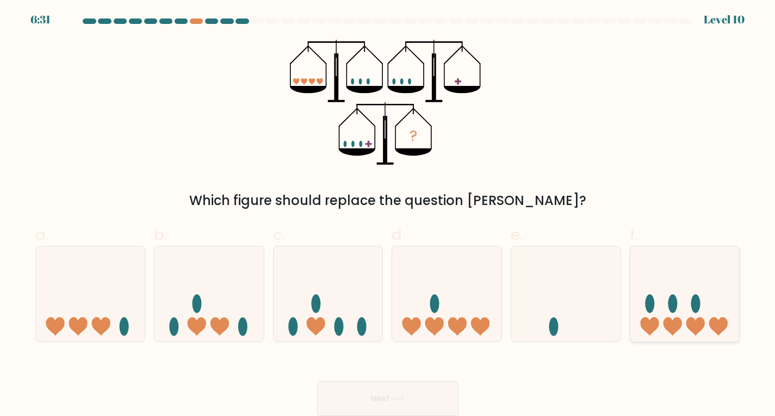
click at [669, 327] on icon at bounding box center [673, 327] width 18 height 18
click at [388, 214] on input "f." at bounding box center [388, 210] width 1 height 7
radio input "true"
click at [424, 397] on button "Next" at bounding box center [387, 398] width 141 height 35
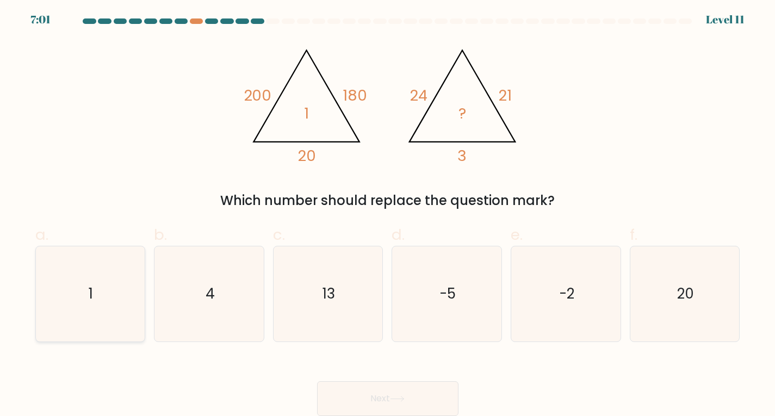
click at [106, 308] on icon "1" at bounding box center [89, 293] width 95 height 95
click at [388, 214] on input "a. 1" at bounding box center [388, 210] width 1 height 7
radio input "true"
click at [394, 409] on button "Next" at bounding box center [387, 398] width 141 height 35
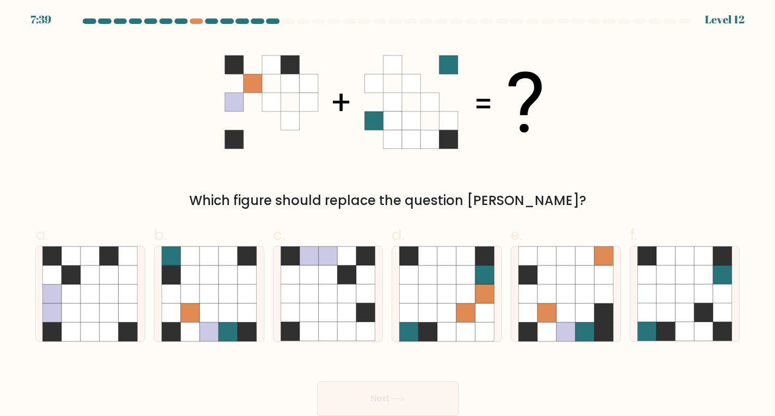
click at [195, 17] on div "7:39 Level 12" at bounding box center [387, 12] width 775 height 29
click at [197, 20] on div at bounding box center [196, 20] width 13 height 5
click at [193, 23] on div at bounding box center [196, 20] width 13 height 5
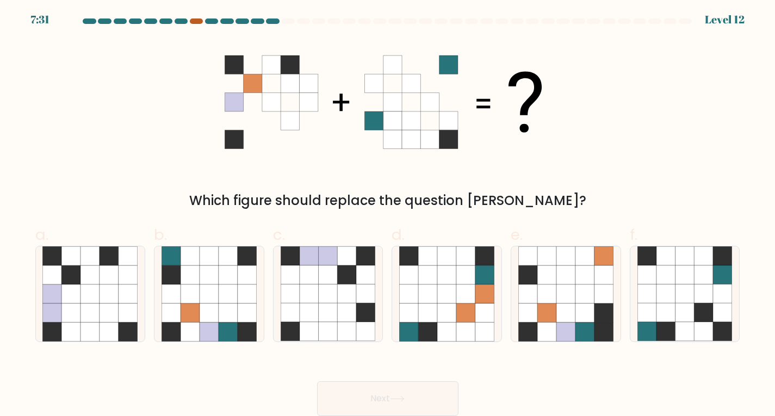
click at [194, 19] on div at bounding box center [196, 20] width 13 height 5
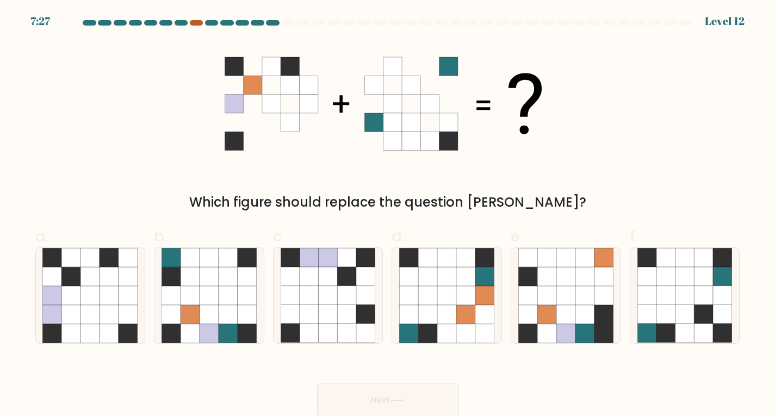
click at [193, 22] on div at bounding box center [196, 22] width 13 height 5
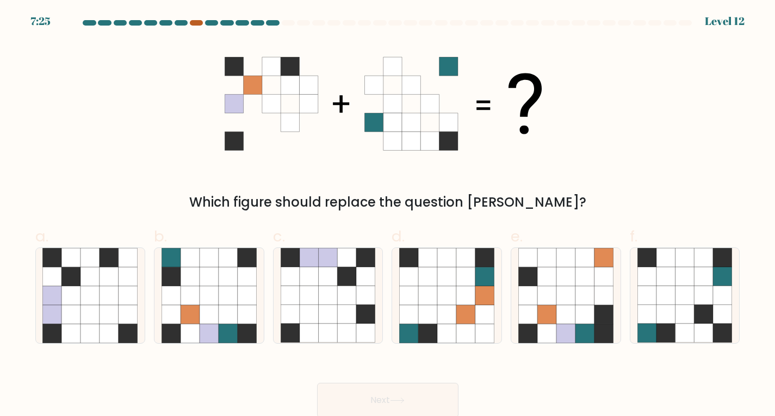
click at [193, 22] on div at bounding box center [196, 22] width 13 height 5
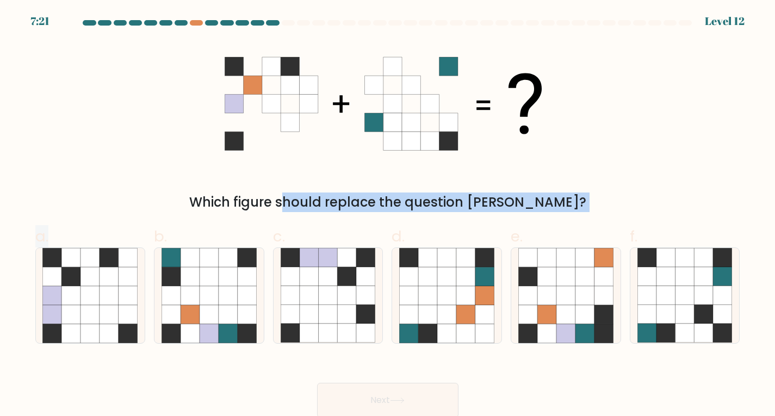
click at [113, 215] on form at bounding box center [387, 219] width 775 height 398
click at [112, 214] on form at bounding box center [387, 219] width 775 height 398
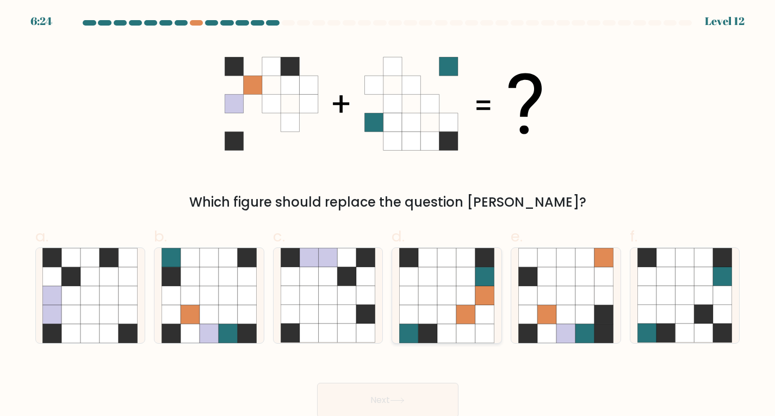
click at [453, 311] on icon at bounding box center [446, 314] width 19 height 19
click at [388, 215] on input "d." at bounding box center [388, 211] width 1 height 7
radio input "true"
click at [242, 314] on icon at bounding box center [247, 314] width 19 height 19
click at [388, 215] on input "b." at bounding box center [388, 211] width 1 height 7
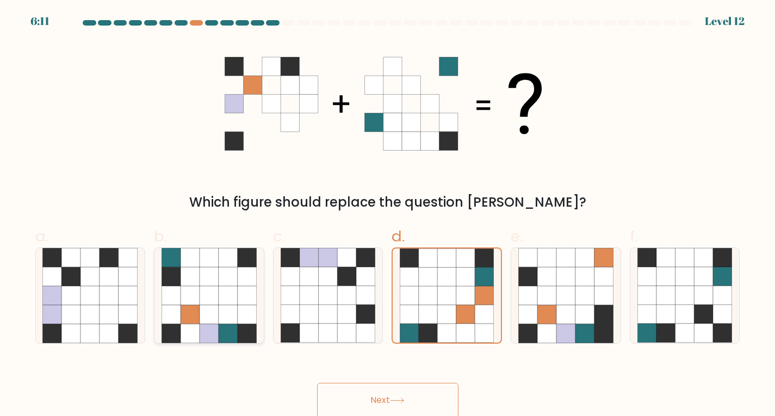
radio input "true"
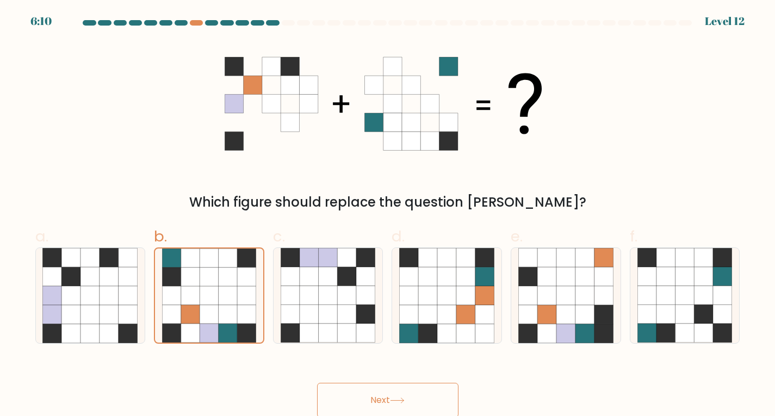
click at [358, 397] on button "Next" at bounding box center [387, 400] width 141 height 35
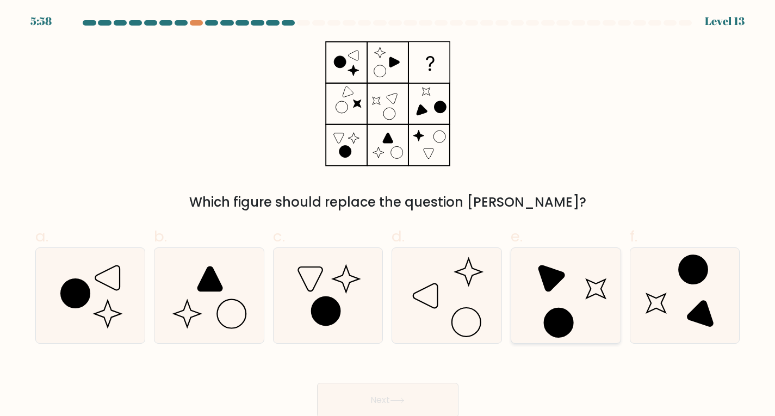
click at [551, 315] on circle at bounding box center [559, 323] width 41 height 41
click at [388, 215] on input "e." at bounding box center [388, 211] width 1 height 7
radio input "true"
click at [410, 400] on button "Next" at bounding box center [387, 400] width 141 height 35
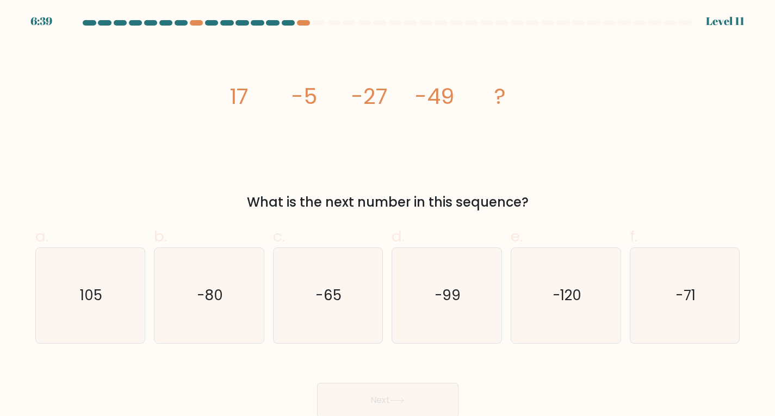
scroll to position [2, 0]
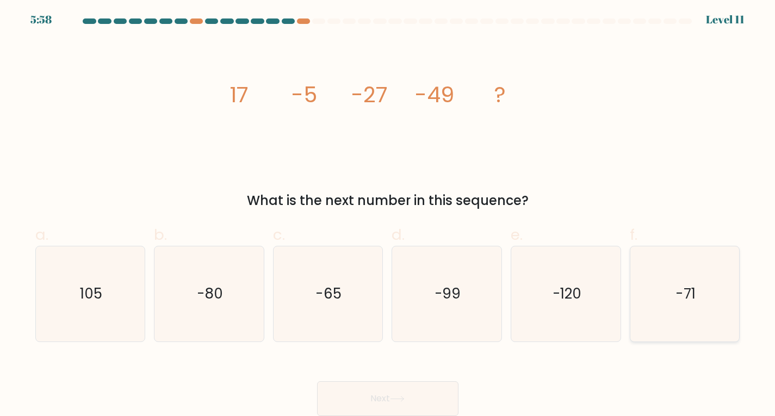
click at [684, 307] on icon "-71" at bounding box center [685, 293] width 95 height 95
click at [388, 214] on input "f. -71" at bounding box center [388, 210] width 1 height 7
radio input "true"
click at [433, 398] on button "Next" at bounding box center [387, 398] width 141 height 35
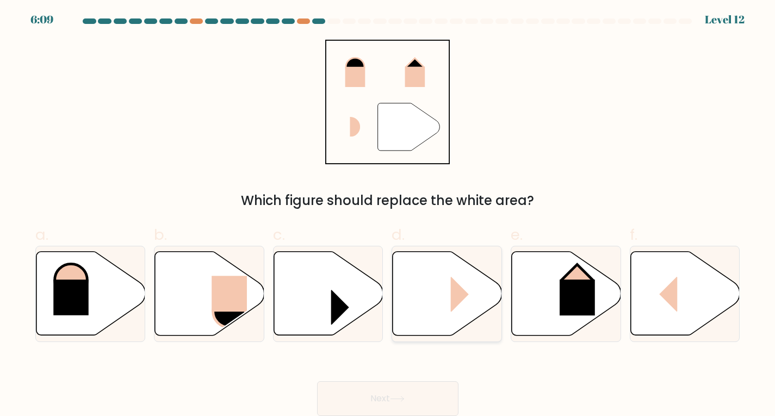
click at [473, 300] on rect at bounding box center [469, 293] width 36 height 35
click at [388, 214] on input "d." at bounding box center [388, 210] width 1 height 7
radio input "true"
click at [437, 398] on button "Next" at bounding box center [387, 398] width 141 height 35
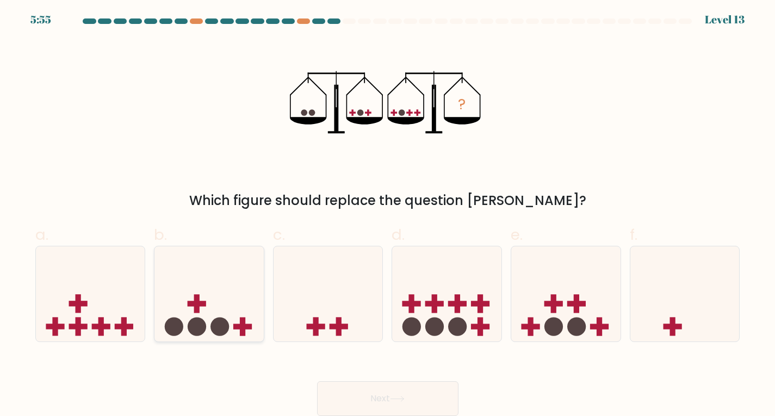
click at [257, 329] on icon at bounding box center [209, 294] width 109 height 90
click at [388, 214] on input "b." at bounding box center [388, 210] width 1 height 7
radio input "true"
click at [357, 398] on button "Next" at bounding box center [387, 398] width 141 height 35
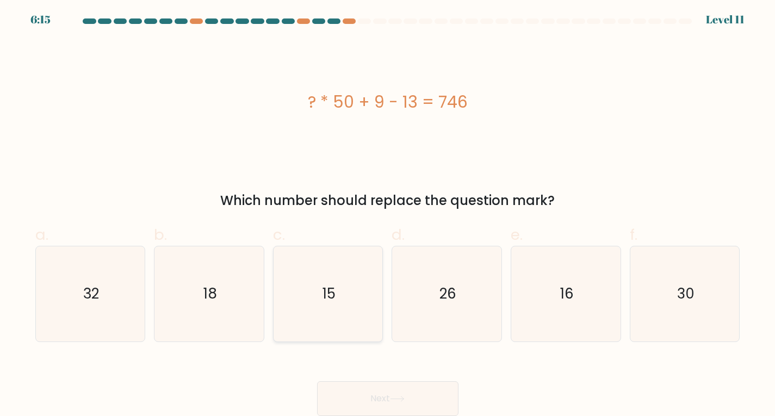
click at [339, 308] on icon "15" at bounding box center [328, 293] width 95 height 95
click at [388, 214] on input "c. 15" at bounding box center [388, 210] width 1 height 7
radio input "true"
click at [361, 391] on button "Next" at bounding box center [387, 398] width 141 height 35
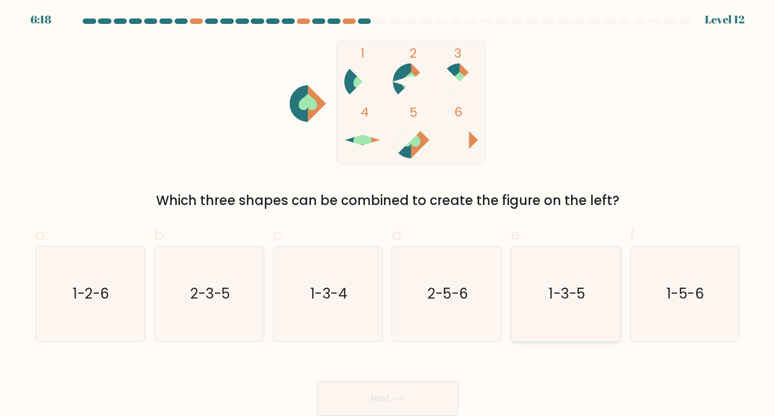
click at [577, 323] on icon "1-3-5" at bounding box center [566, 293] width 95 height 95
click at [388, 214] on input "e. 1-3-5" at bounding box center [388, 210] width 1 height 7
radio input "true"
click at [423, 406] on button "Next" at bounding box center [387, 398] width 141 height 35
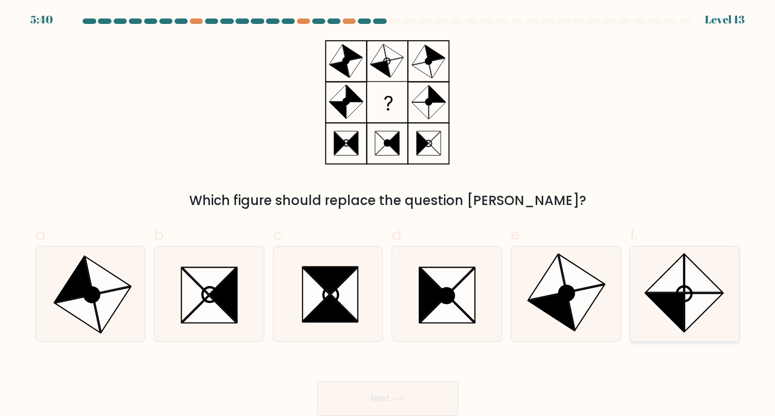
click at [669, 285] on icon at bounding box center [665, 274] width 38 height 38
click at [388, 214] on input "f." at bounding box center [388, 210] width 1 height 7
radio input "true"
click at [448, 388] on button "Next" at bounding box center [387, 398] width 141 height 35
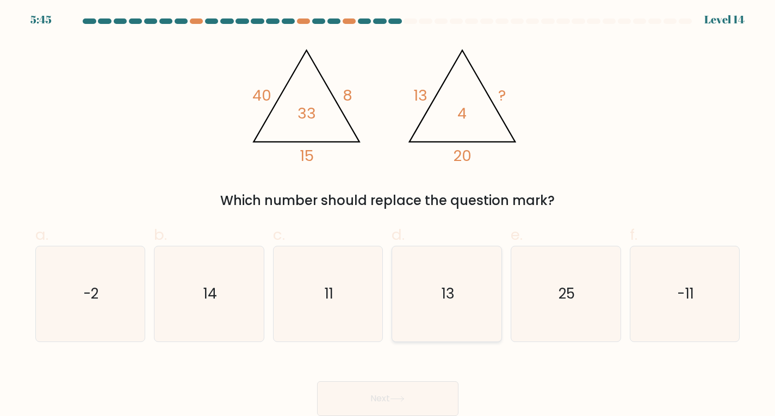
click at [421, 289] on icon "13" at bounding box center [446, 293] width 95 height 95
click at [388, 214] on input "d. 13" at bounding box center [388, 210] width 1 height 7
radio input "true"
click at [411, 374] on div "Next" at bounding box center [388, 385] width 718 height 61
click at [411, 399] on button "Next" at bounding box center [387, 398] width 141 height 35
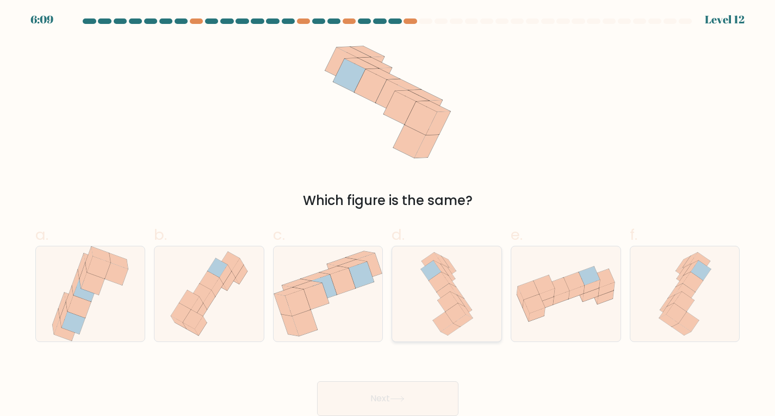
click at [456, 328] on icon at bounding box center [451, 329] width 20 height 12
click at [388, 214] on input "d." at bounding box center [388, 210] width 1 height 7
radio input "true"
click at [420, 399] on button "Next" at bounding box center [387, 398] width 141 height 35
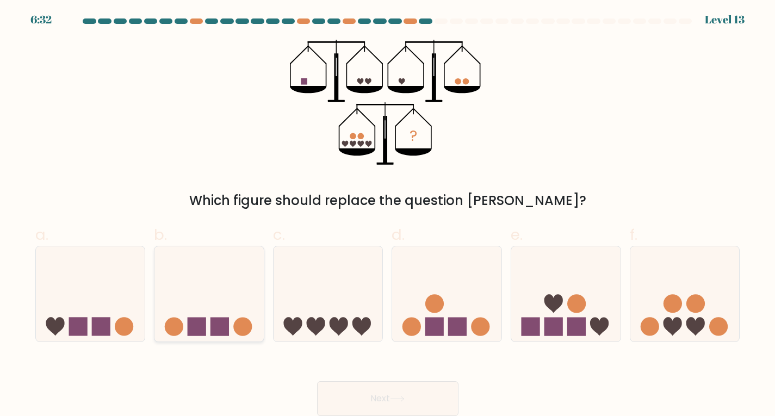
click at [216, 281] on icon at bounding box center [209, 294] width 109 height 90
click at [388, 214] on input "b." at bounding box center [388, 210] width 1 height 7
radio input "true"
click at [350, 396] on button "Next" at bounding box center [387, 398] width 141 height 35
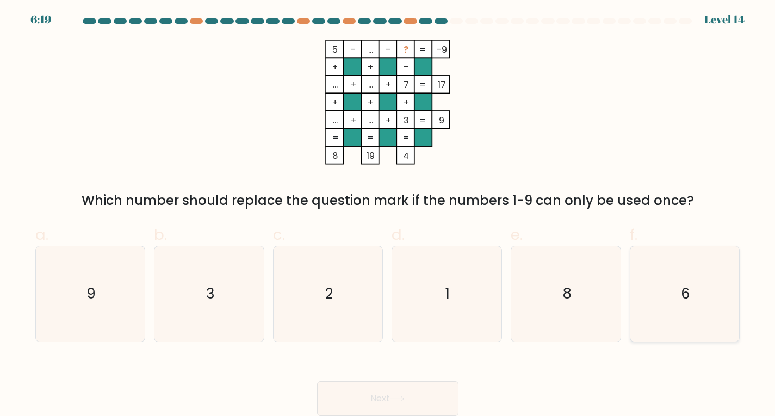
click at [676, 297] on icon "6" at bounding box center [685, 293] width 95 height 95
click at [388, 214] on input "f. 6" at bounding box center [388, 210] width 1 height 7
radio input "true"
click at [424, 390] on button "Next" at bounding box center [387, 398] width 141 height 35
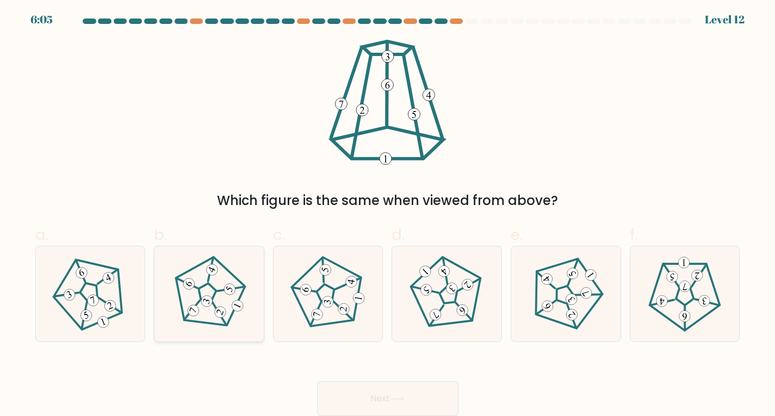
click at [205, 300] on icon at bounding box center [206, 302] width 8 height 7
click at [388, 214] on input "b." at bounding box center [388, 210] width 1 height 7
radio input "true"
click at [378, 397] on button "Next" at bounding box center [387, 398] width 141 height 35
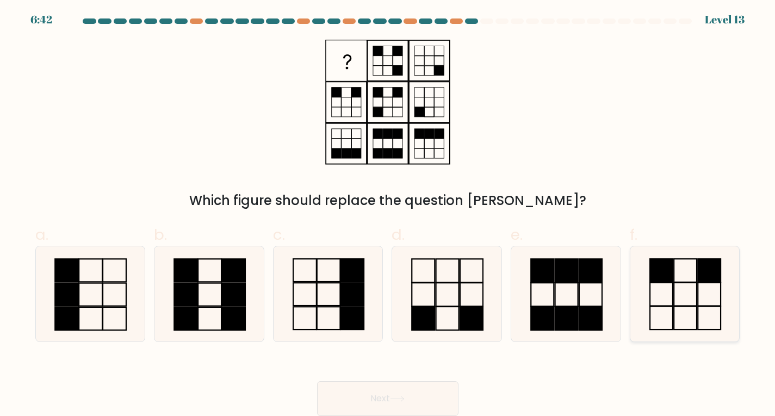
click at [710, 283] on icon at bounding box center [685, 293] width 95 height 95
click at [388, 214] on input "f." at bounding box center [388, 210] width 1 height 7
radio input "true"
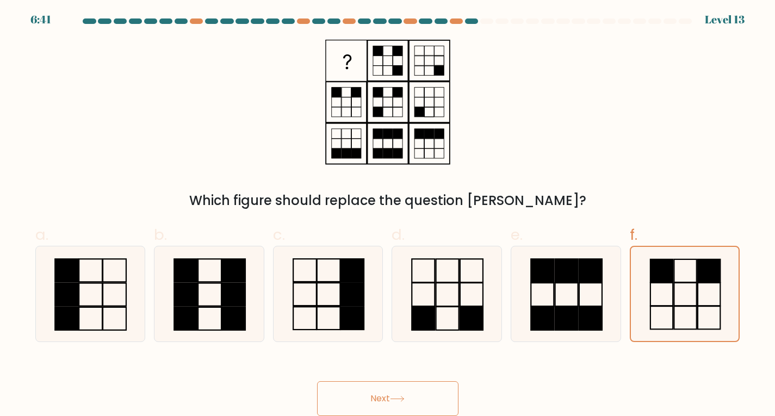
click at [450, 395] on button "Next" at bounding box center [387, 398] width 141 height 35
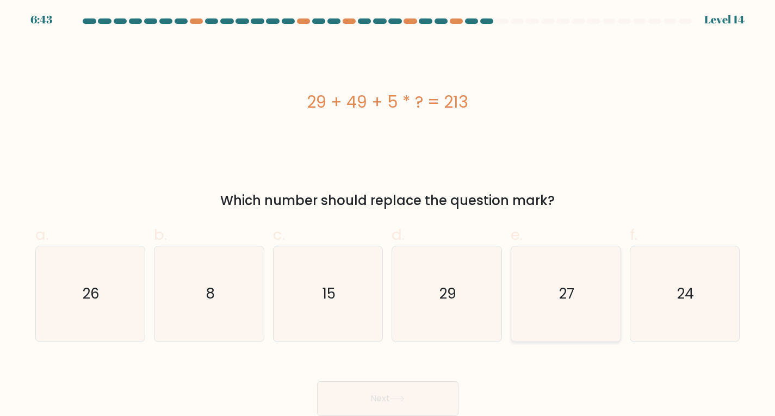
click at [590, 301] on icon "27" at bounding box center [566, 293] width 95 height 95
click at [388, 214] on input "e. 27" at bounding box center [388, 210] width 1 height 7
radio input "true"
click at [435, 394] on button "Next" at bounding box center [387, 398] width 141 height 35
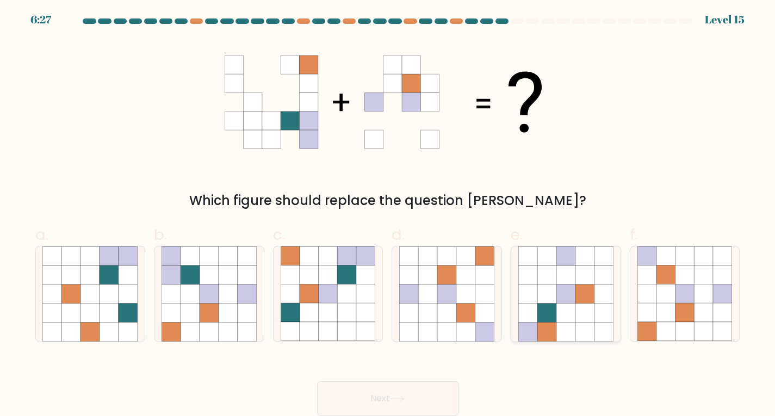
click at [565, 300] on icon at bounding box center [566, 294] width 19 height 19
click at [388, 214] on input "e." at bounding box center [388, 210] width 1 height 7
radio input "true"
click at [410, 410] on button "Next" at bounding box center [387, 398] width 141 height 35
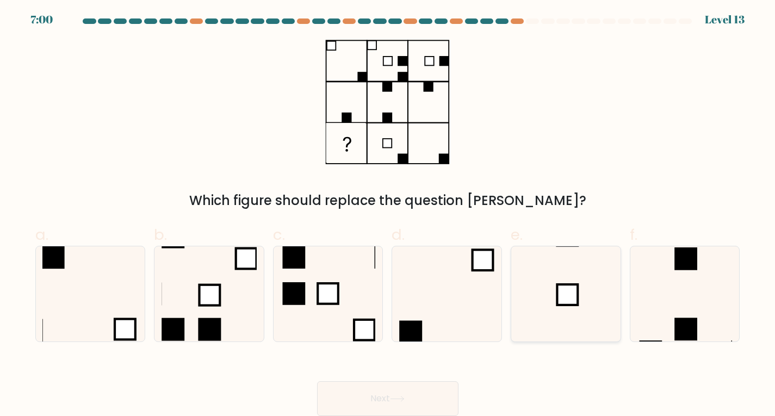
click at [541, 291] on icon at bounding box center [566, 293] width 95 height 95
click at [388, 214] on input "e." at bounding box center [388, 210] width 1 height 7
radio input "true"
click at [415, 397] on button "Next" at bounding box center [387, 398] width 141 height 35
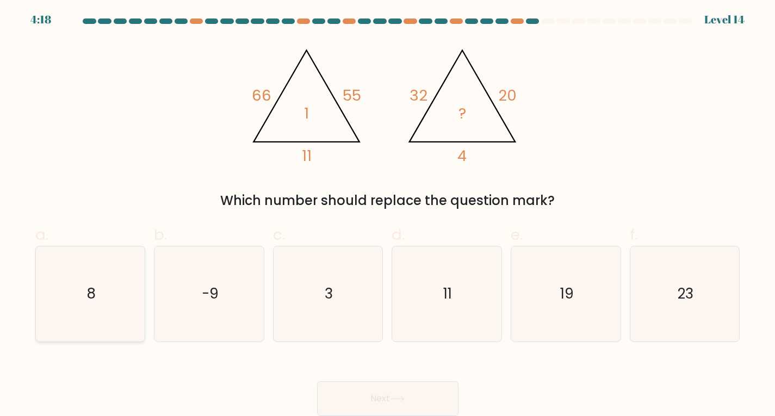
click at [114, 293] on icon "8" at bounding box center [89, 293] width 95 height 95
click at [388, 214] on input "a. 8" at bounding box center [388, 210] width 1 height 7
radio input "true"
click at [402, 397] on icon at bounding box center [397, 399] width 15 height 6
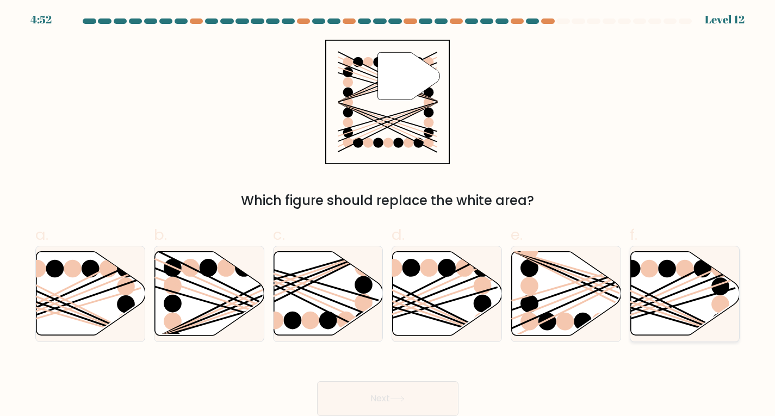
click at [657, 289] on icon at bounding box center [685, 293] width 109 height 84
click at [388, 214] on input "f." at bounding box center [388, 210] width 1 height 7
radio input "true"
click at [383, 409] on button "Next" at bounding box center [387, 398] width 141 height 35
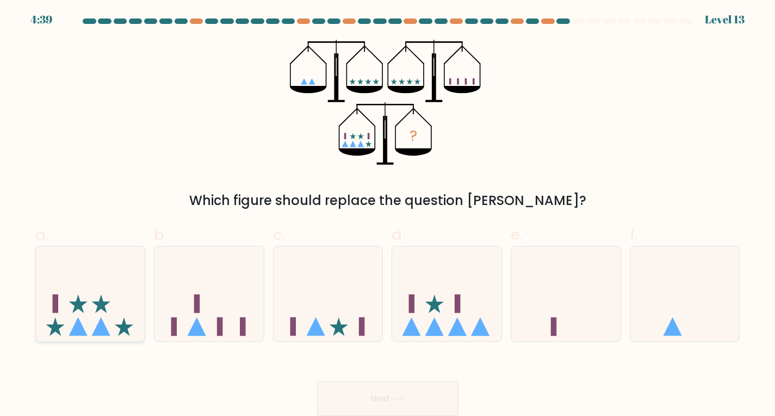
click at [63, 299] on icon at bounding box center [90, 294] width 109 height 90
click at [388, 214] on input "a." at bounding box center [388, 210] width 1 height 7
radio input "true"
click at [368, 387] on button "Next" at bounding box center [387, 398] width 141 height 35
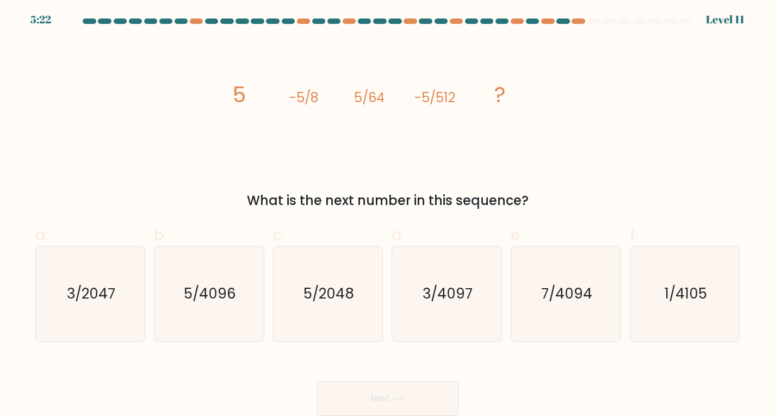
click at [578, 15] on div "5:22 Level 11" at bounding box center [387, 12] width 775 height 29
click at [579, 21] on div at bounding box center [578, 20] width 13 height 5
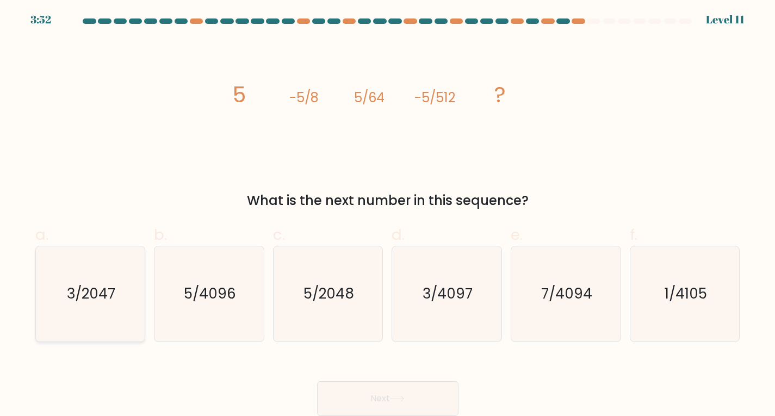
drag, startPoint x: 145, startPoint y: 288, endPoint x: 157, endPoint y: 288, distance: 12.0
click at [146, 288] on div "a. 3/2047" at bounding box center [90, 283] width 119 height 119
click at [180, 288] on icon "5/4096" at bounding box center [209, 293] width 95 height 95
click at [388, 214] on input "b. 5/4096" at bounding box center [388, 210] width 1 height 7
radio input "true"
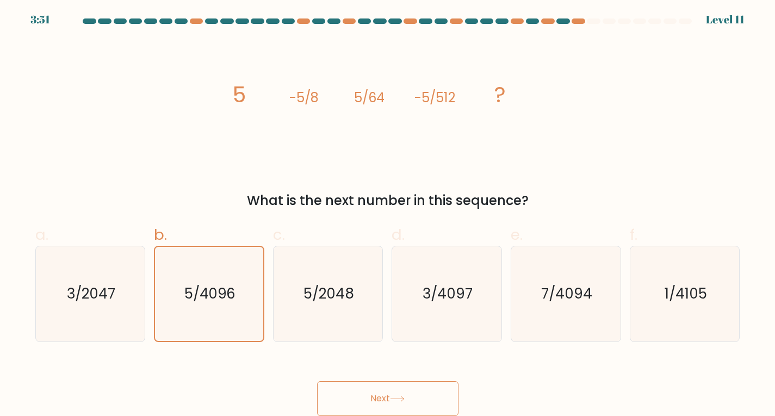
click at [381, 391] on button "Next" at bounding box center [387, 398] width 141 height 35
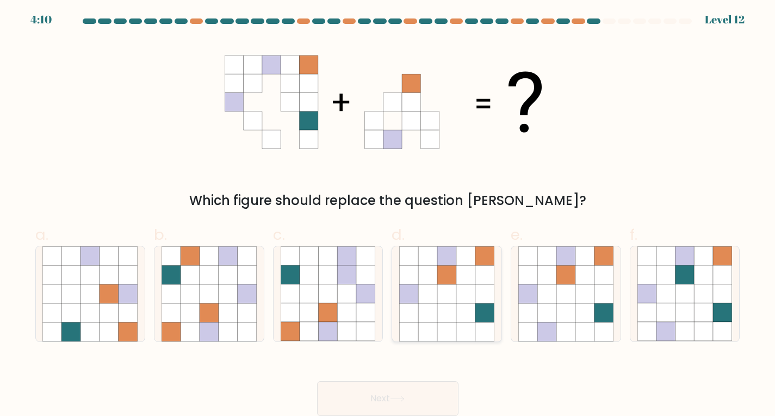
click at [466, 268] on icon at bounding box center [465, 275] width 19 height 19
click at [388, 214] on input "d." at bounding box center [388, 210] width 1 height 7
radio input "true"
click at [608, 273] on icon at bounding box center [604, 275] width 19 height 19
click at [388, 214] on input "e." at bounding box center [388, 210] width 1 height 7
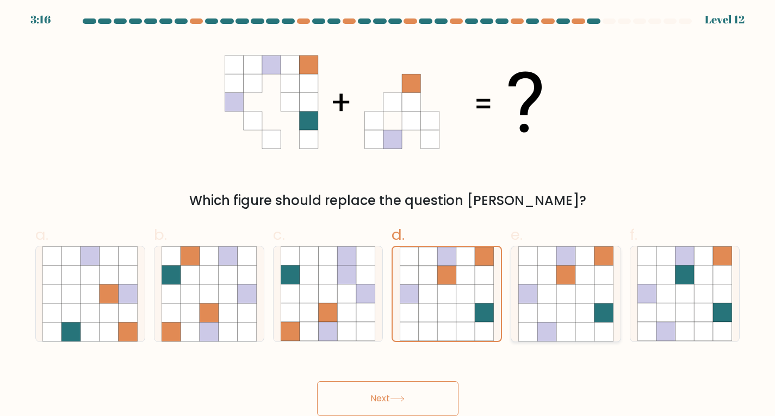
radio input "true"
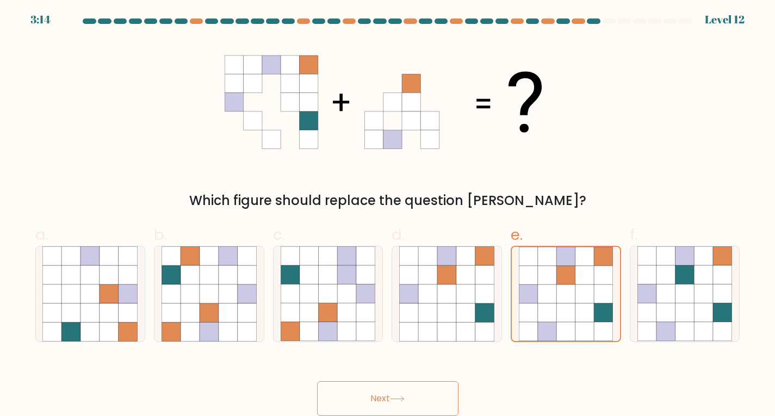
click at [435, 397] on button "Next" at bounding box center [387, 398] width 141 height 35
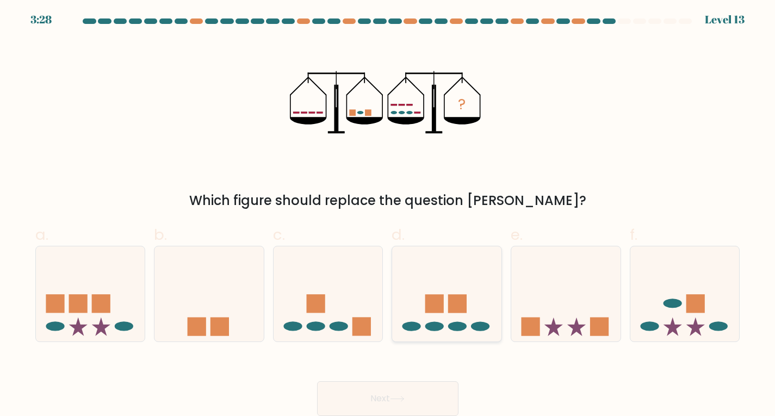
click at [443, 303] on rect at bounding box center [434, 303] width 18 height 18
click at [388, 214] on input "d." at bounding box center [388, 210] width 1 height 7
radio input "true"
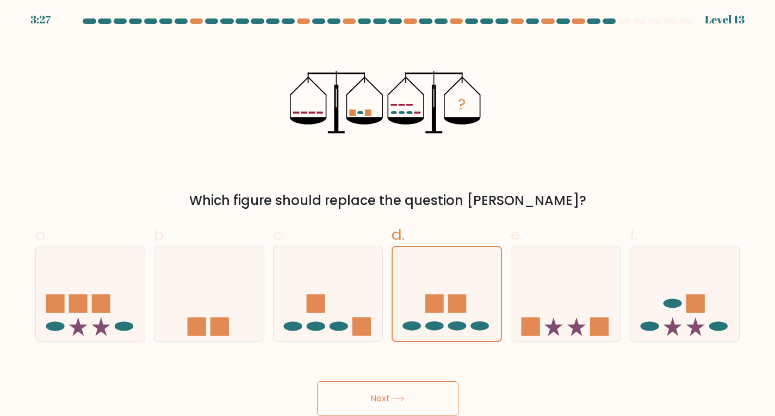
click at [431, 400] on button "Next" at bounding box center [387, 398] width 141 height 35
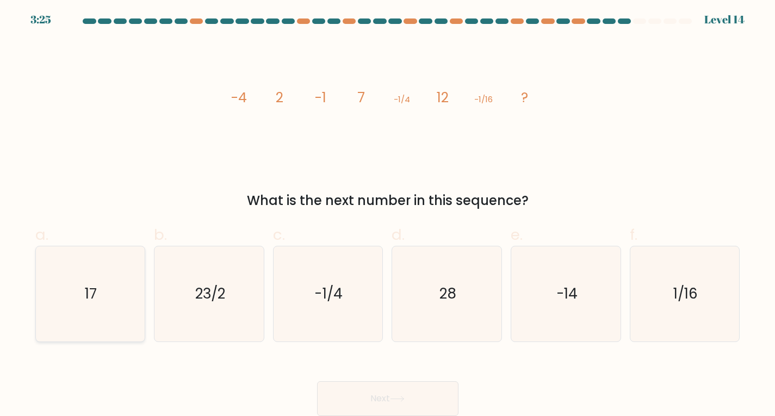
click at [107, 260] on icon "17" at bounding box center [89, 293] width 95 height 95
click at [388, 214] on input "a. 17" at bounding box center [388, 210] width 1 height 7
radio input "true"
click at [391, 390] on button "Next" at bounding box center [387, 398] width 141 height 35
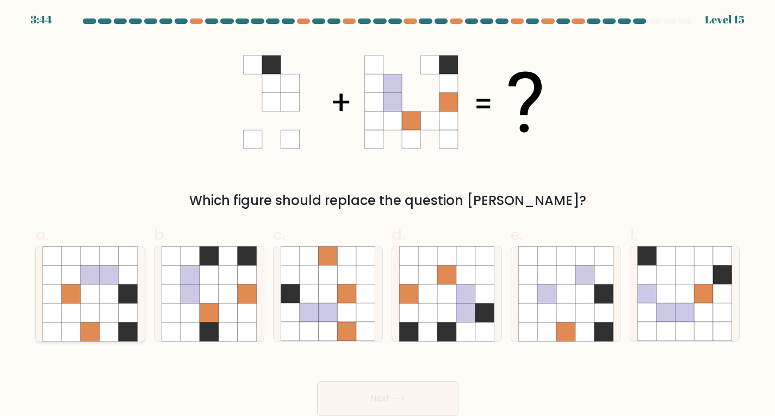
click at [122, 294] on icon at bounding box center [128, 294] width 19 height 19
click at [388, 214] on input "a." at bounding box center [388, 210] width 1 height 7
radio input "true"
click at [347, 384] on button "Next" at bounding box center [387, 398] width 141 height 35
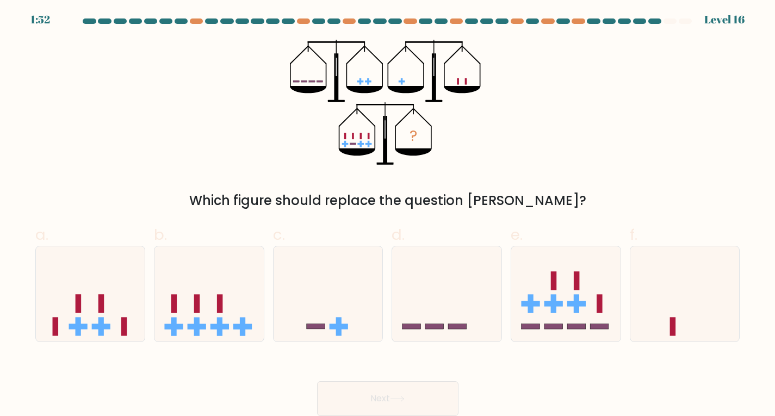
click at [677, 93] on div "? Which figure should replace the question mark?" at bounding box center [388, 125] width 718 height 171
click at [556, 286] on rect at bounding box center [554, 281] width 6 height 18
click at [388, 214] on input "e." at bounding box center [388, 210] width 1 height 7
radio input "true"
click at [427, 397] on button "Next" at bounding box center [387, 398] width 141 height 35
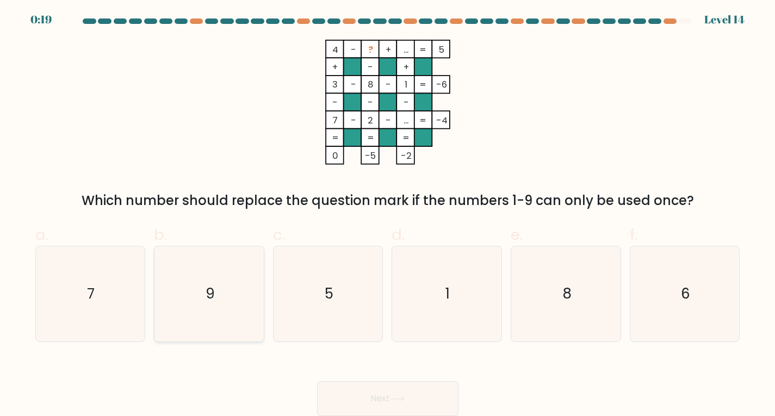
click at [238, 252] on icon "9" at bounding box center [209, 293] width 95 height 95
click at [388, 214] on input "b. 9" at bounding box center [388, 210] width 1 height 7
radio input "true"
click at [395, 393] on button "Next" at bounding box center [387, 398] width 141 height 35
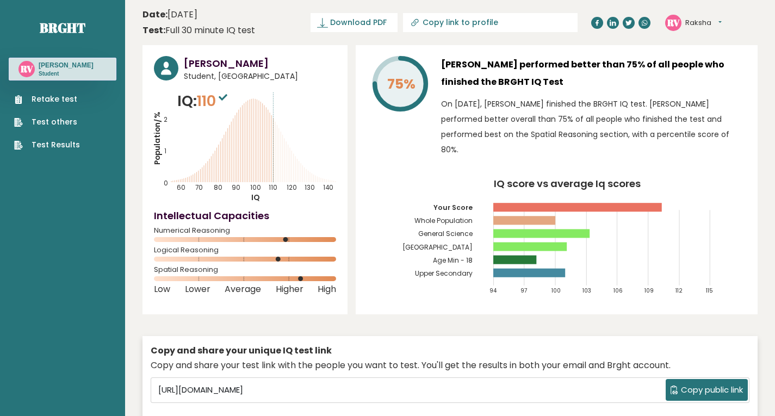
click at [224, 101] on icon at bounding box center [223, 97] width 9 height 7
drag, startPoint x: 210, startPoint y: 95, endPoint x: 229, endPoint y: 102, distance: 20.3
click at [229, 102] on span "110" at bounding box center [213, 101] width 33 height 20
click at [229, 102] on sup at bounding box center [223, 96] width 14 height 15
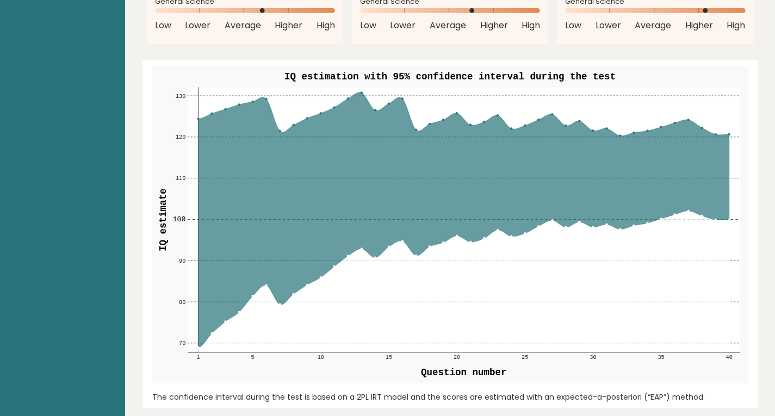
scroll to position [1251, 0]
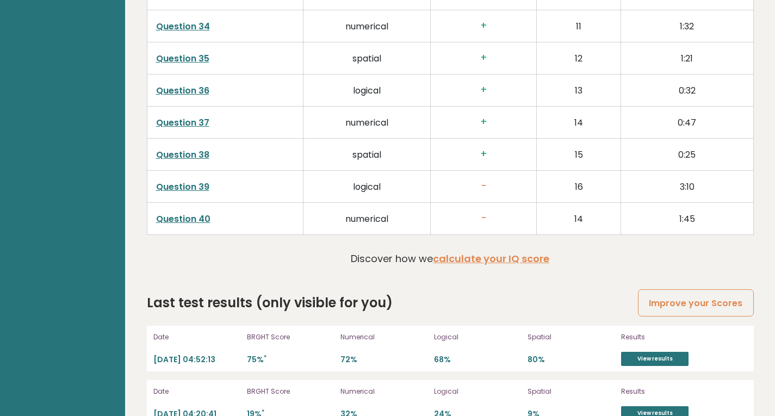
scroll to position [2816, 0]
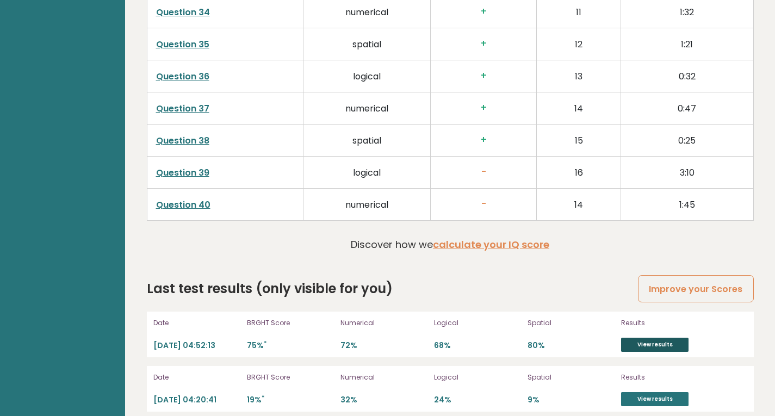
click at [654, 338] on link "View results" at bounding box center [654, 345] width 67 height 14
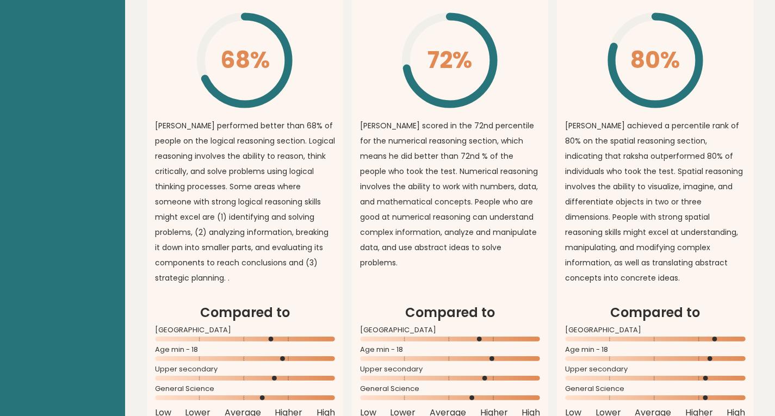
scroll to position [748, 0]
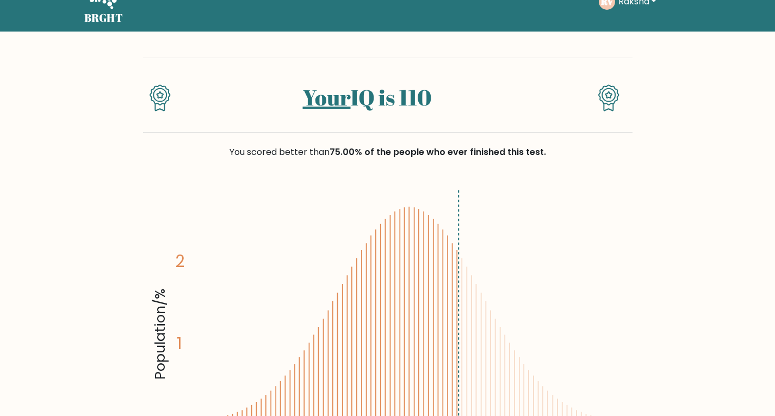
scroll to position [54, 0]
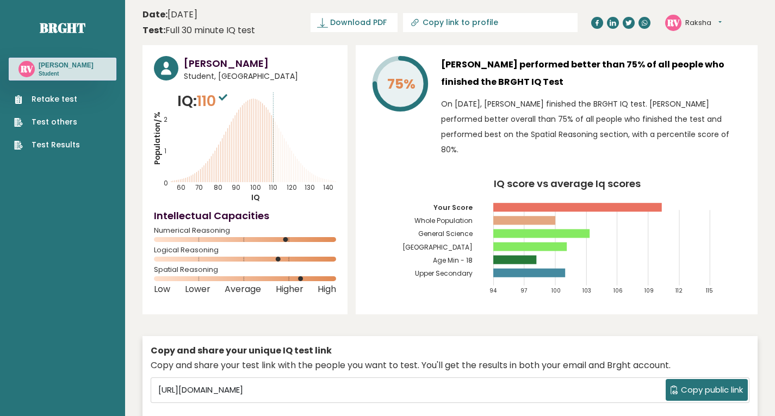
scroll to position [748, 0]
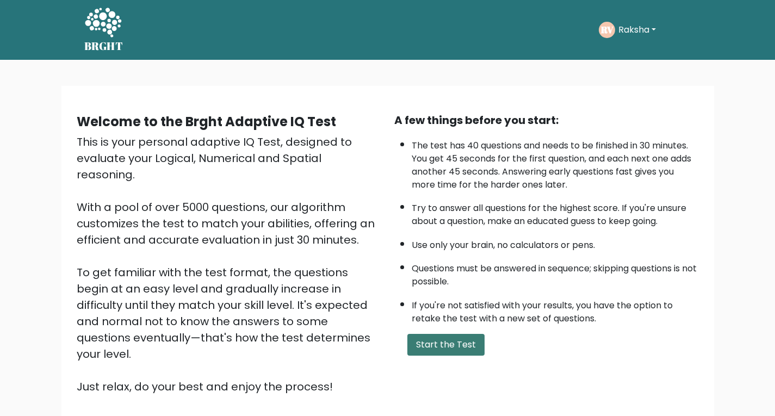
click at [427, 350] on button "Start the Test" at bounding box center [446, 345] width 77 height 22
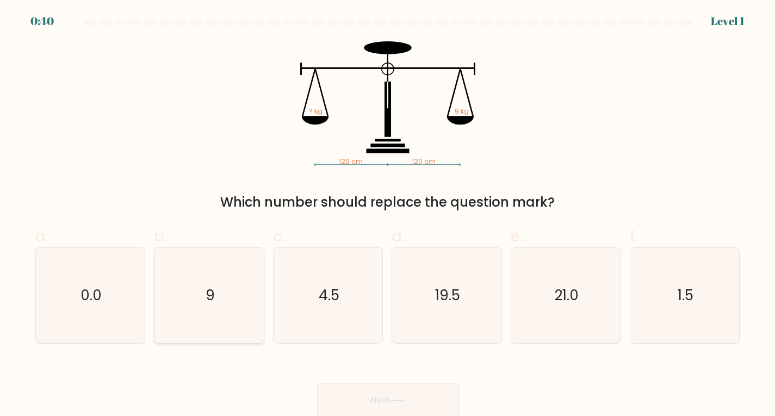
click at [187, 324] on icon "9" at bounding box center [209, 295] width 95 height 95
click at [388, 215] on input "b. 9" at bounding box center [388, 211] width 1 height 7
radio input "true"
click at [416, 380] on div "Next" at bounding box center [388, 387] width 718 height 61
click at [417, 392] on button "Next" at bounding box center [387, 400] width 141 height 35
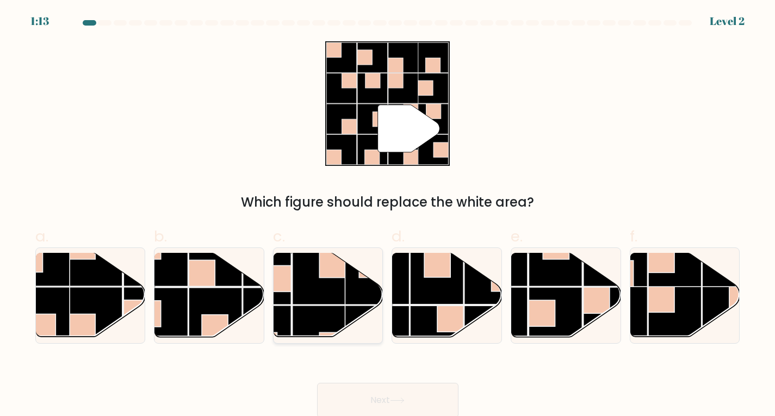
click at [336, 299] on rect at bounding box center [319, 277] width 53 height 53
click at [388, 215] on input "c." at bounding box center [388, 211] width 1 height 7
radio input "true"
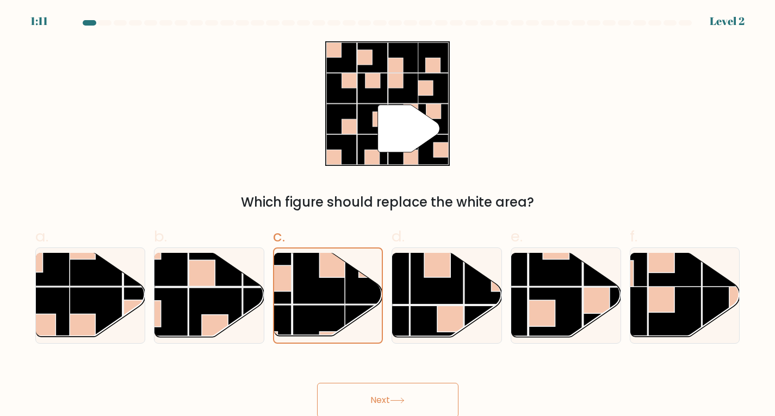
click at [373, 404] on button "Next" at bounding box center [387, 400] width 141 height 35
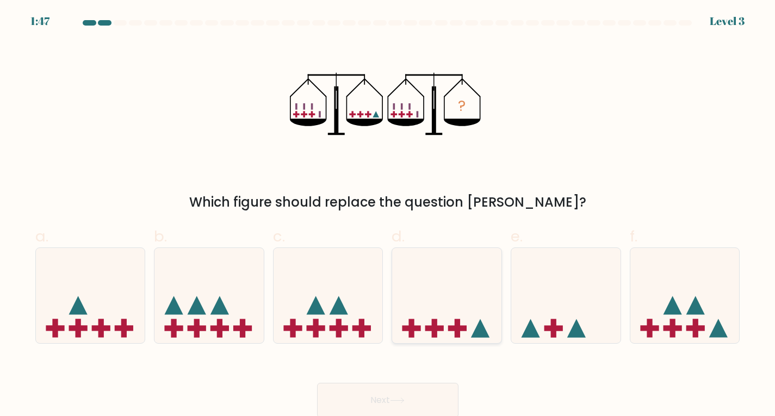
click at [446, 274] on icon at bounding box center [446, 295] width 109 height 90
click at [388, 215] on input "d." at bounding box center [388, 211] width 1 height 7
radio input "true"
click at [403, 405] on button "Next" at bounding box center [387, 400] width 141 height 35
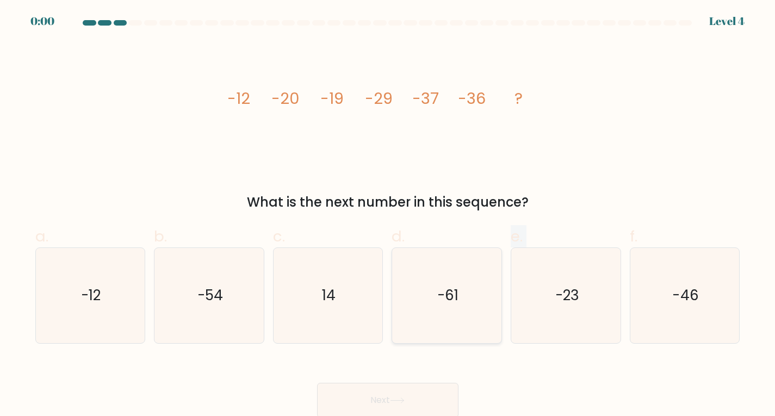
drag, startPoint x: 526, startPoint y: 304, endPoint x: 439, endPoint y: 304, distance: 87.1
click at [465, 307] on div "a. -12 b. -54" at bounding box center [388, 280] width 714 height 127
click at [719, 309] on icon "-46" at bounding box center [685, 295] width 95 height 95
click at [388, 215] on input "f. -46" at bounding box center [388, 211] width 1 height 7
radio input "true"
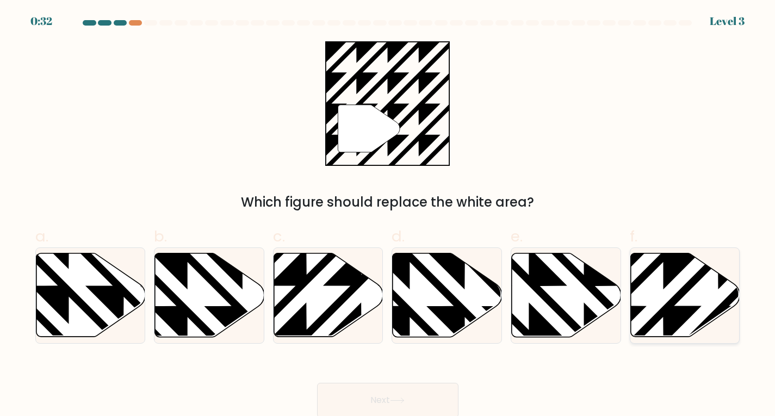
click at [686, 336] on icon at bounding box center [685, 295] width 109 height 84
click at [388, 215] on input "f." at bounding box center [388, 211] width 1 height 7
radio input "true"
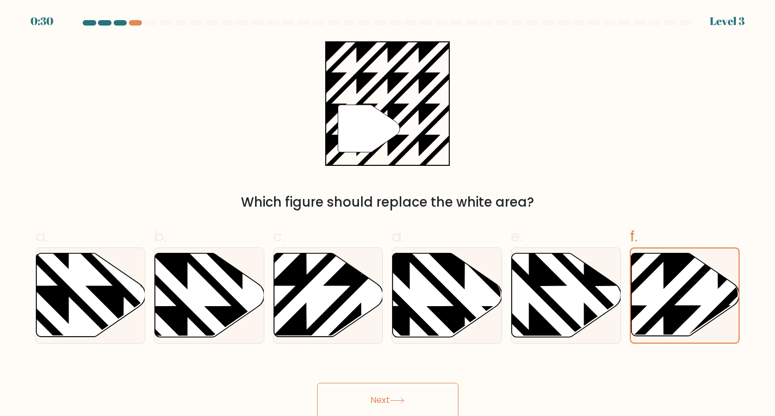
click at [419, 409] on button "Next" at bounding box center [387, 400] width 141 height 35
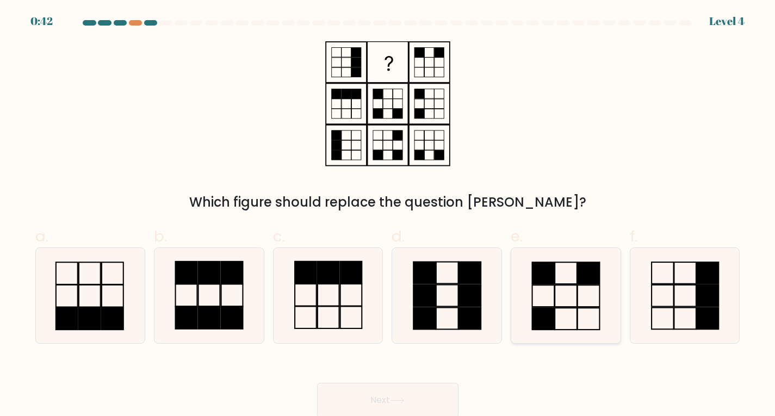
click at [570, 296] on icon at bounding box center [566, 295] width 95 height 95
click at [388, 215] on input "e." at bounding box center [388, 211] width 1 height 7
radio input "true"
click at [419, 393] on button "Next" at bounding box center [387, 400] width 141 height 35
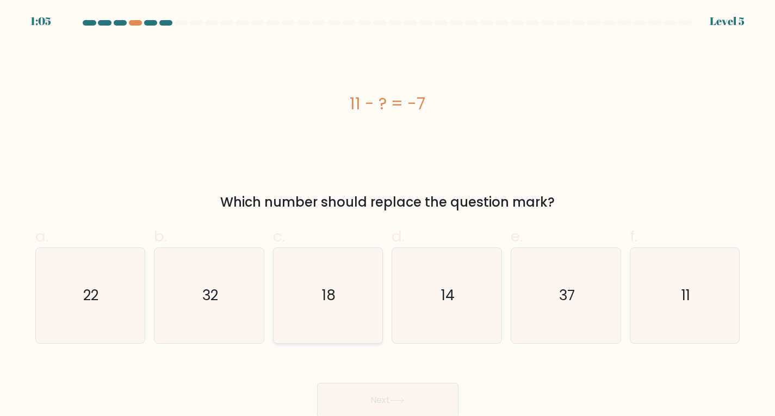
click at [323, 268] on icon "18" at bounding box center [328, 295] width 95 height 95
click at [388, 215] on input "c. 18" at bounding box center [388, 211] width 1 height 7
radio input "true"
click at [425, 396] on button "Next" at bounding box center [387, 400] width 141 height 35
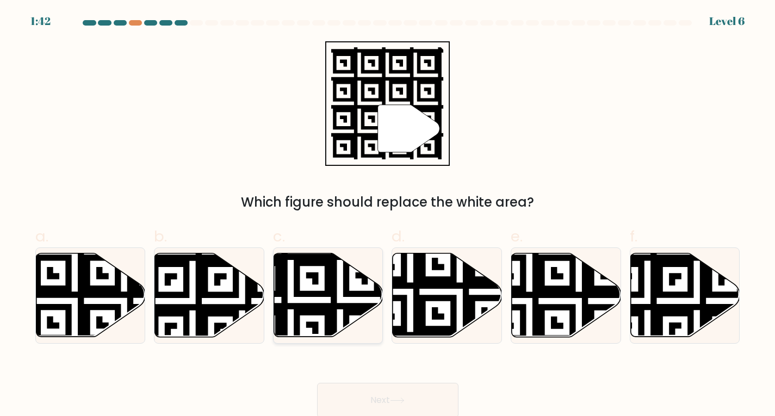
click at [351, 298] on icon at bounding box center [328, 295] width 109 height 85
click at [388, 215] on input "c." at bounding box center [388, 211] width 1 height 7
radio input "true"
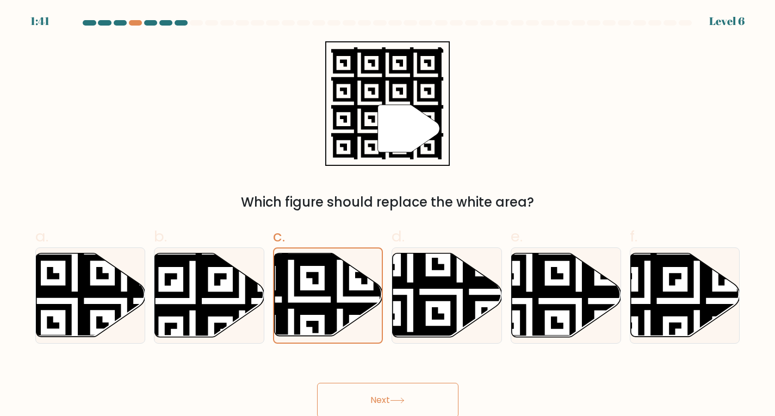
click at [408, 405] on button "Next" at bounding box center [387, 400] width 141 height 35
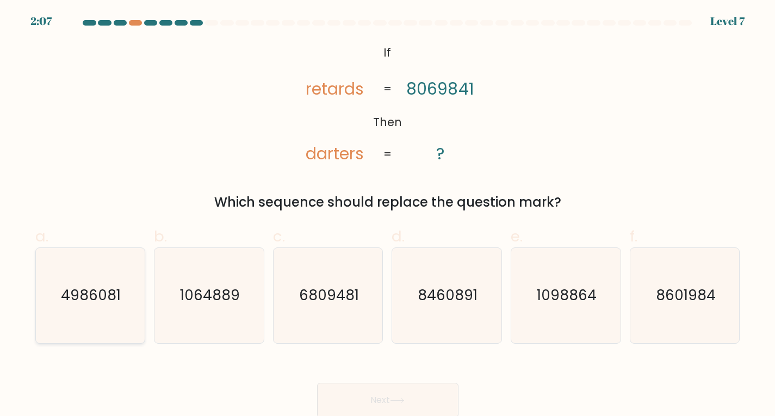
click at [141, 269] on div "a. 4986081" at bounding box center [90, 284] width 119 height 119
click at [121, 272] on icon "4986081" at bounding box center [89, 295] width 95 height 95
click at [388, 215] on input "a. 4986081" at bounding box center [388, 211] width 1 height 7
radio input "true"
click at [379, 394] on button "Next" at bounding box center [387, 400] width 141 height 35
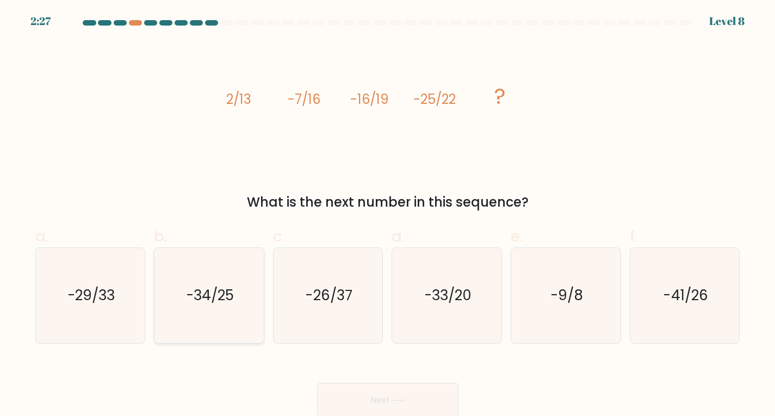
click at [208, 287] on text "-34/25" at bounding box center [210, 296] width 48 height 20
click at [388, 215] on input "b. -34/25" at bounding box center [388, 211] width 1 height 7
radio input "true"
click at [417, 397] on button "Next" at bounding box center [387, 400] width 141 height 35
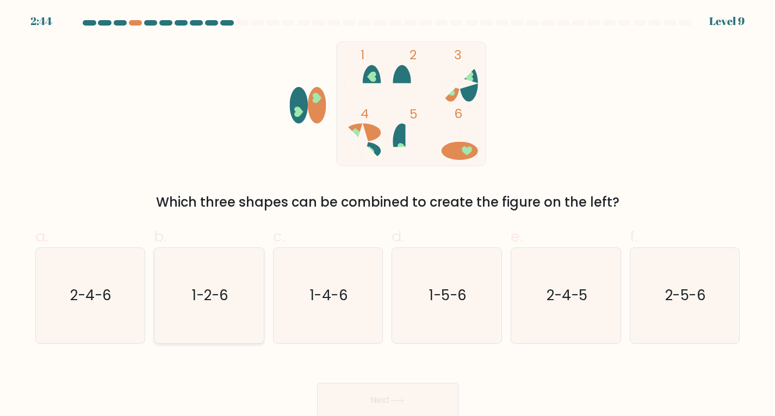
click at [209, 296] on text "1-2-6" at bounding box center [210, 296] width 36 height 20
click at [388, 215] on input "b. 1-2-6" at bounding box center [388, 211] width 1 height 7
radio input "true"
click at [416, 399] on button "Next" at bounding box center [387, 400] width 141 height 35
click at [423, 392] on button "Next" at bounding box center [387, 400] width 141 height 35
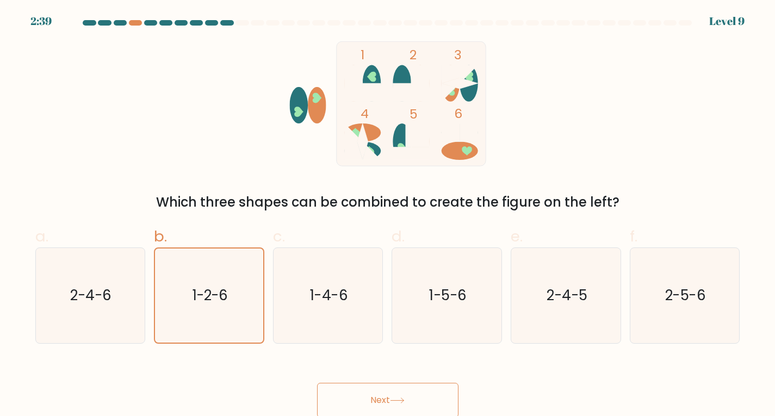
click at [419, 401] on button "Next" at bounding box center [387, 400] width 141 height 35
click at [236, 310] on icon "1-2-6" at bounding box center [209, 296] width 94 height 94
click at [388, 215] on input "b. 1-2-6" at bounding box center [388, 211] width 1 height 7
click at [383, 393] on button "Next" at bounding box center [387, 400] width 141 height 35
click at [402, 405] on button "Next" at bounding box center [387, 400] width 141 height 35
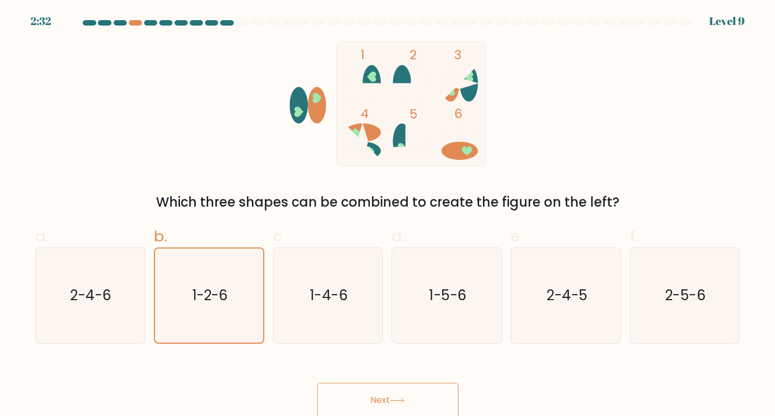
click at [402, 405] on button "Next" at bounding box center [387, 400] width 141 height 35
click at [392, 380] on div "Next" at bounding box center [388, 387] width 718 height 61
click at [392, 383] on div "Next" at bounding box center [388, 387] width 718 height 61
click at [392, 384] on button "Next" at bounding box center [387, 400] width 141 height 35
click at [387, 412] on button "Next" at bounding box center [387, 400] width 141 height 35
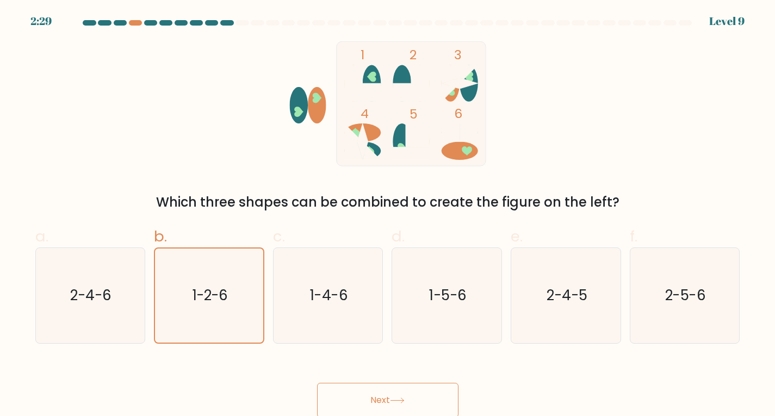
click at [387, 408] on button "Next" at bounding box center [387, 400] width 141 height 35
click at [387, 407] on button "Next" at bounding box center [387, 400] width 141 height 35
click at [387, 408] on button "Next" at bounding box center [387, 400] width 141 height 35
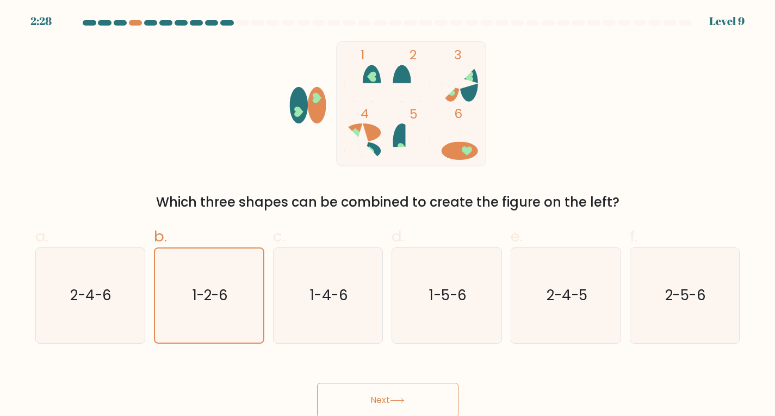
click at [387, 407] on button "Next" at bounding box center [387, 400] width 141 height 35
drag, startPoint x: 387, startPoint y: 406, endPoint x: 386, endPoint y: 393, distance: 13.1
click at [387, 404] on button "Next" at bounding box center [387, 400] width 141 height 35
